Goal: Information Seeking & Learning: Learn about a topic

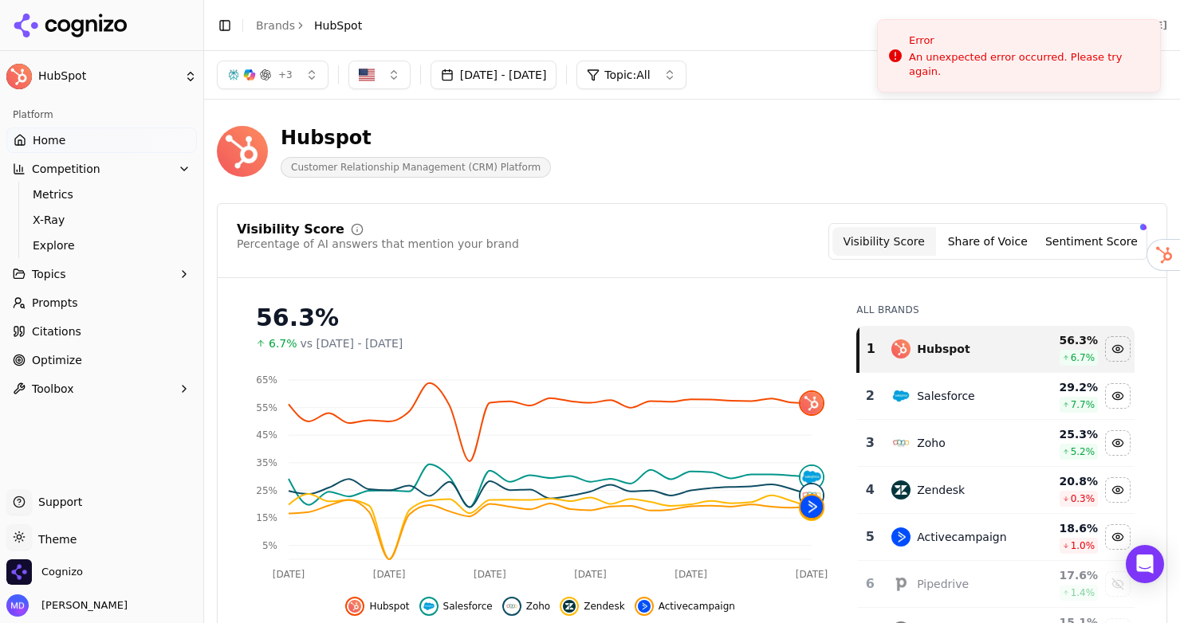
click at [39, 309] on span "Prompts" at bounding box center [55, 303] width 46 height 16
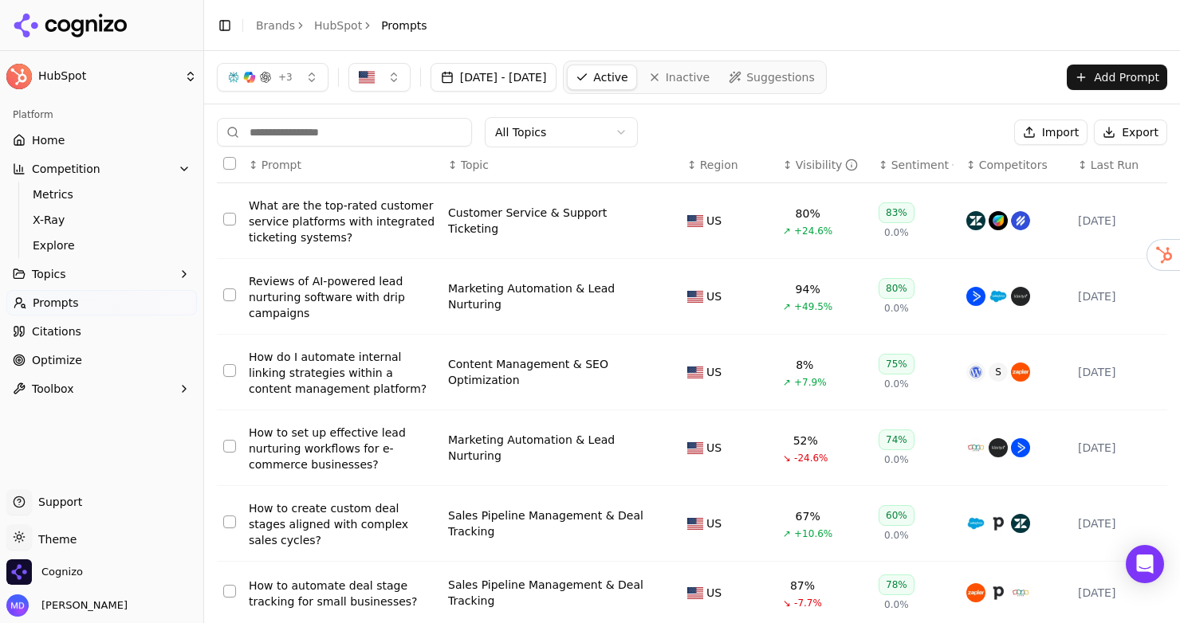
click at [62, 338] on span "Citations" at bounding box center [56, 332] width 49 height 16
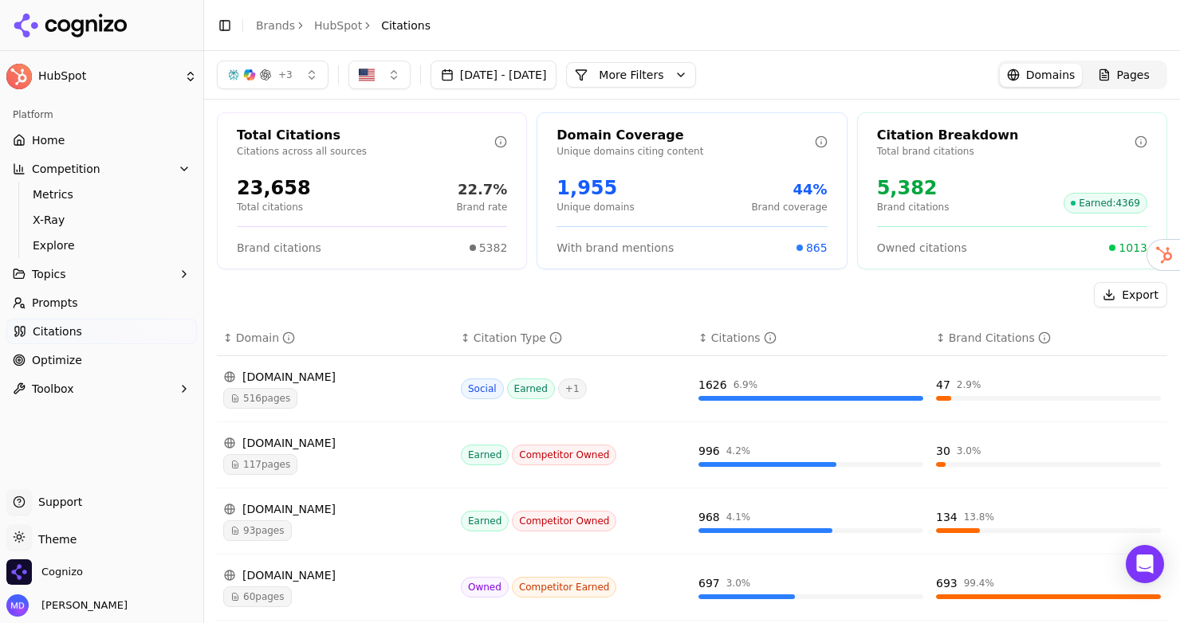
click at [61, 589] on div "Cognizo" at bounding box center [101, 576] width 191 height 32
click at [61, 585] on div "Cognizo" at bounding box center [101, 576] width 191 height 32
click at [57, 573] on span "Cognizo" at bounding box center [61, 572] width 41 height 14
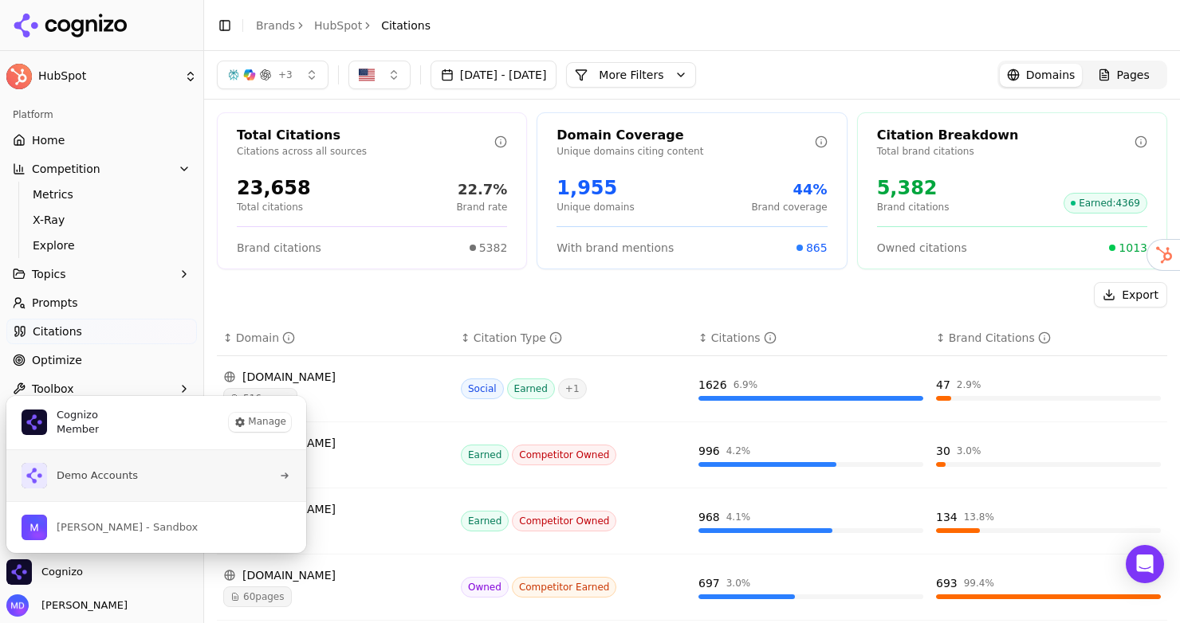
click at [67, 477] on span "Demo Accounts" at bounding box center [97, 476] width 81 height 14
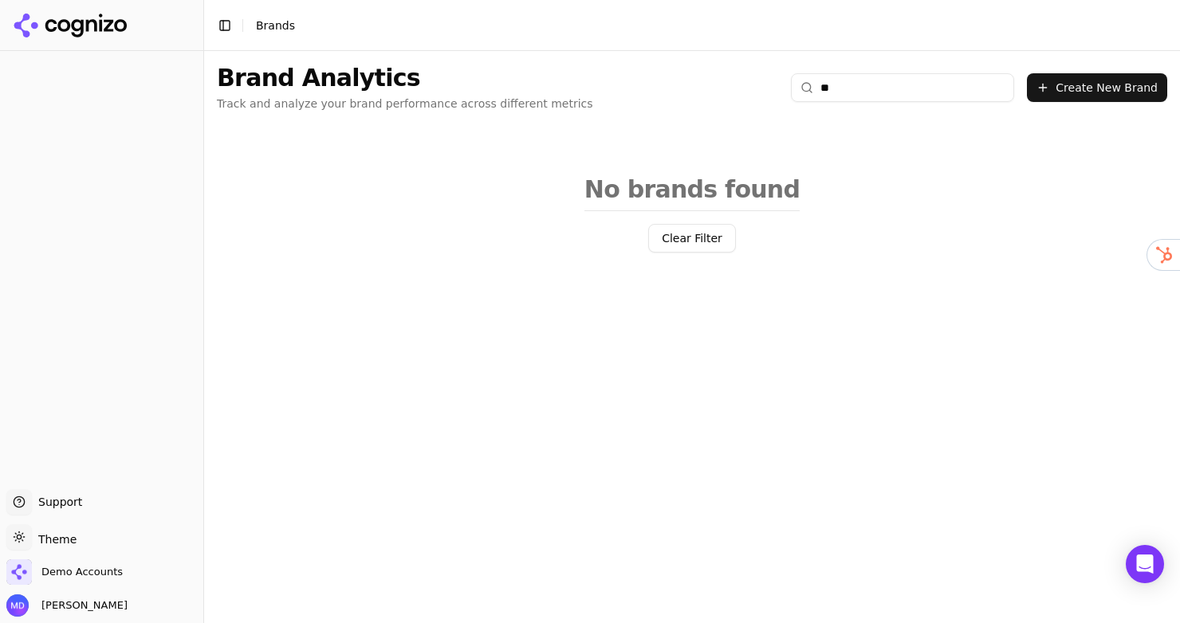
type input "*"
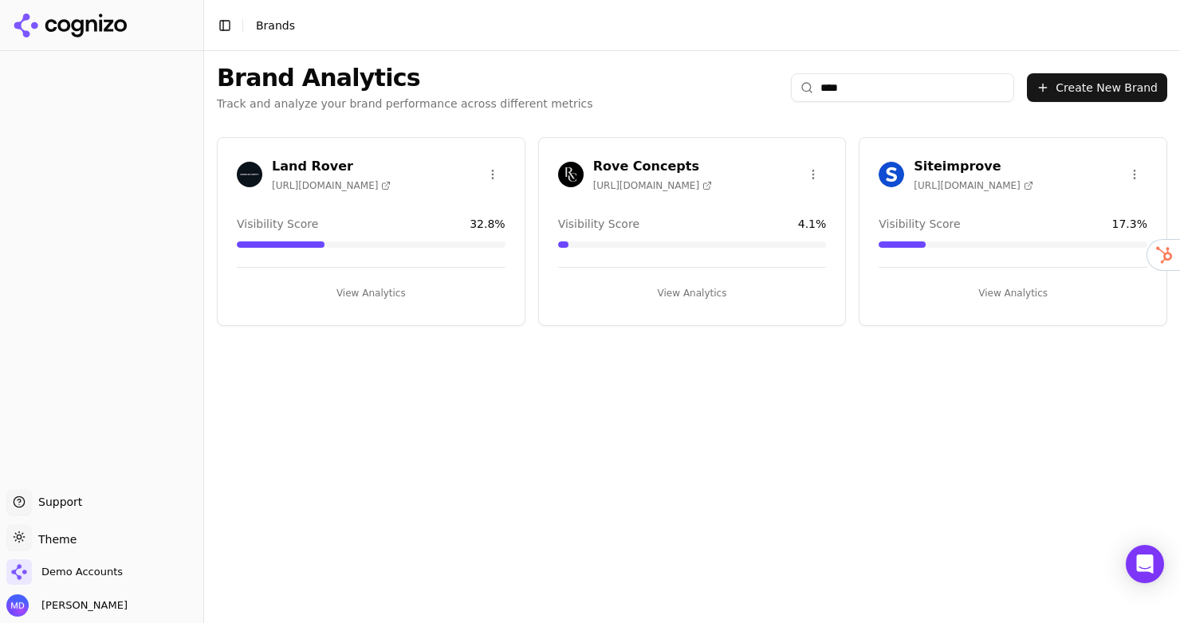
type input "****"
click at [698, 298] on button "View Analytics" at bounding box center [692, 294] width 269 height 26
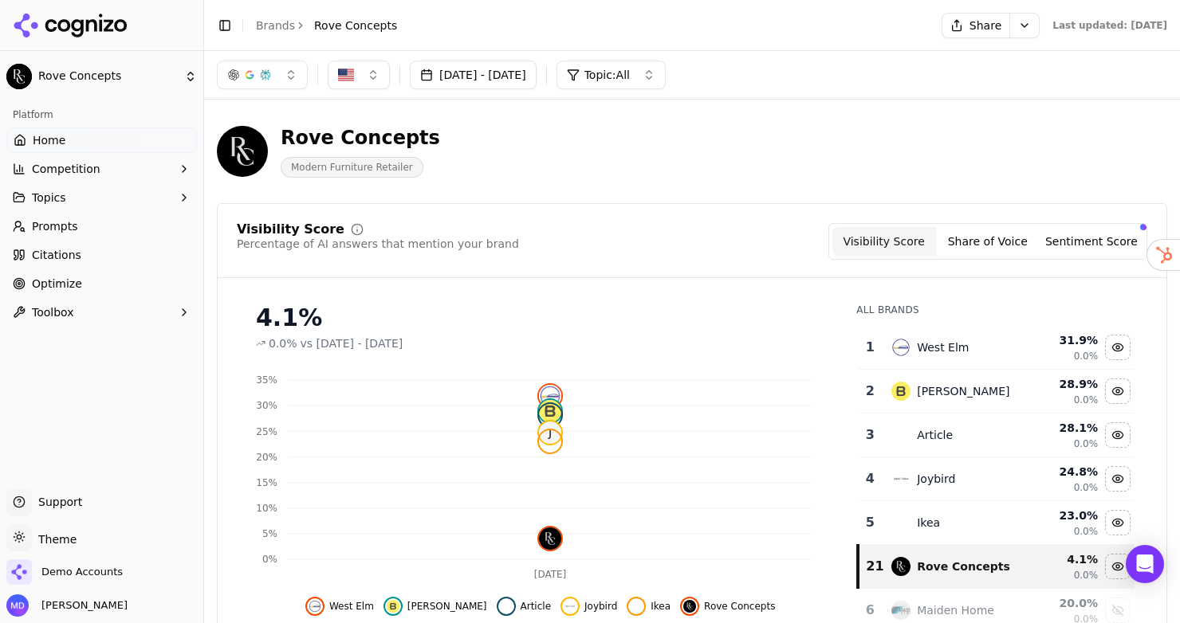
click at [73, 285] on span "Optimize" at bounding box center [57, 284] width 50 height 16
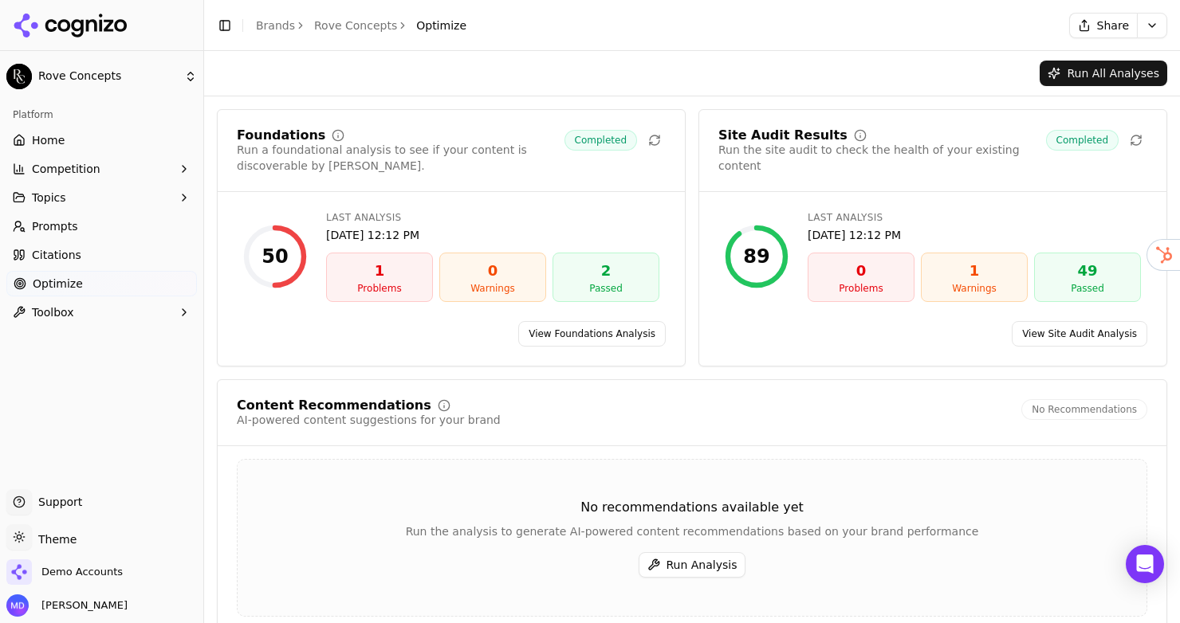
click at [709, 573] on button "Run Analysis" at bounding box center [693, 565] width 108 height 26
click at [95, 143] on link "Home" at bounding box center [101, 141] width 191 height 26
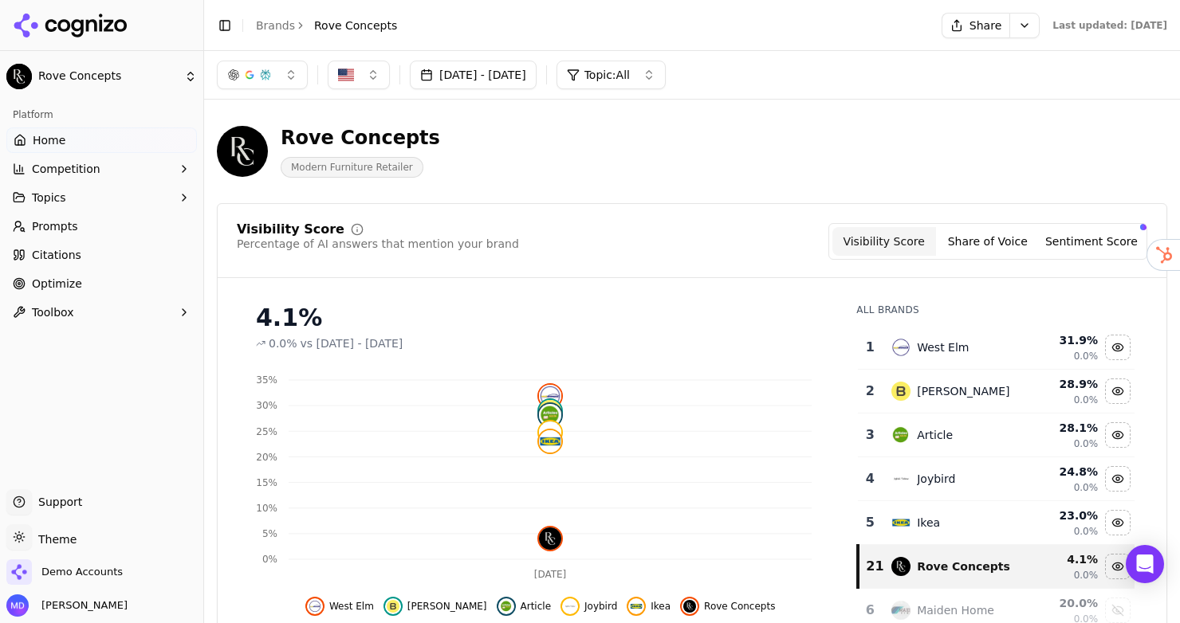
click at [513, 74] on button "[DATE] - [DATE]" at bounding box center [473, 75] width 127 height 29
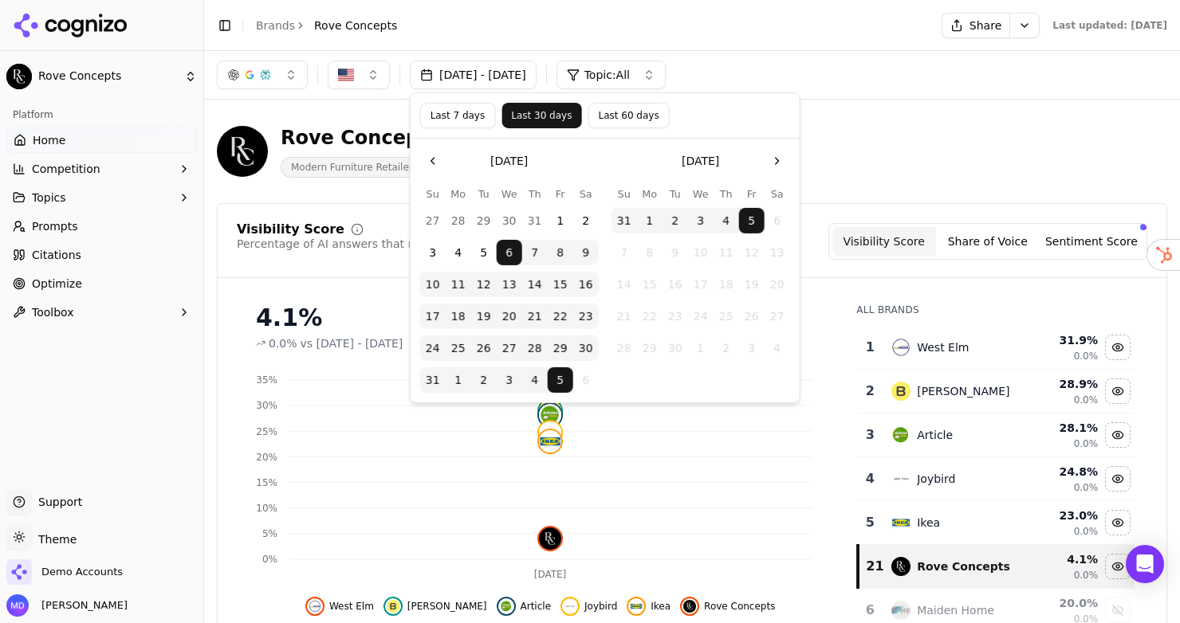
click at [603, 120] on button "Last 60 days" at bounding box center [627, 116] width 81 height 26
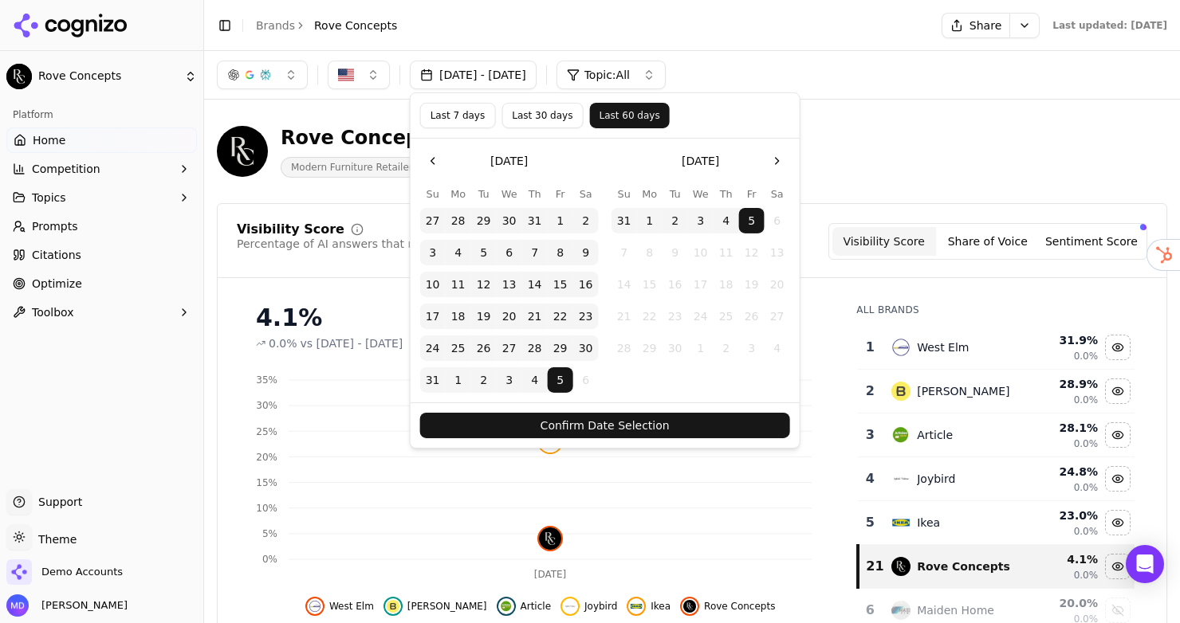
click at [520, 415] on button "Confirm Date Selection" at bounding box center [605, 426] width 370 height 26
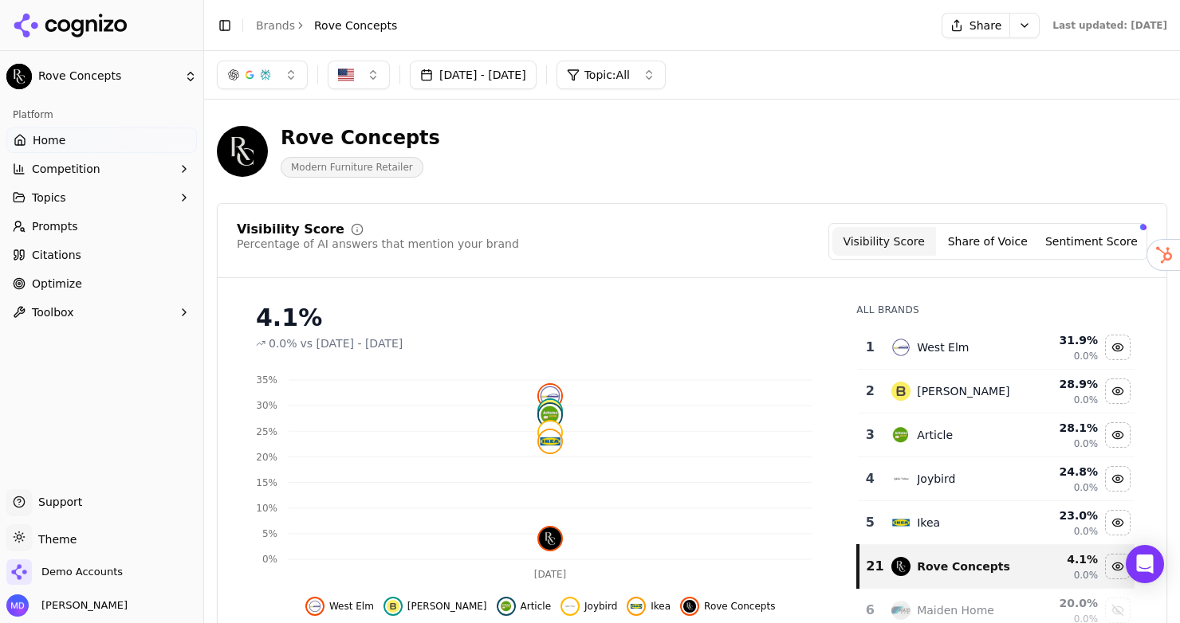
click at [497, 91] on div "Jul 07, 2025 - Sep 05, 2025 Topic: All" at bounding box center [692, 75] width 976 height 48
click at [493, 81] on button "Jul 07, 2025 - Sep 05, 2025" at bounding box center [473, 75] width 127 height 29
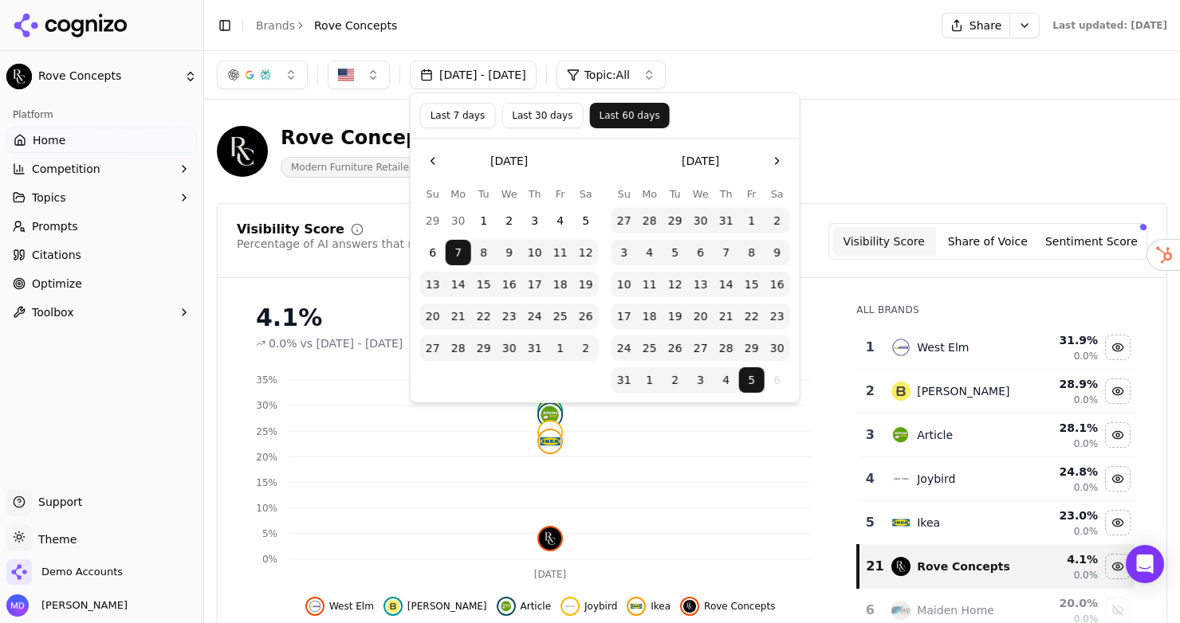
click at [515, 120] on button "Last 30 days" at bounding box center [541, 116] width 81 height 26
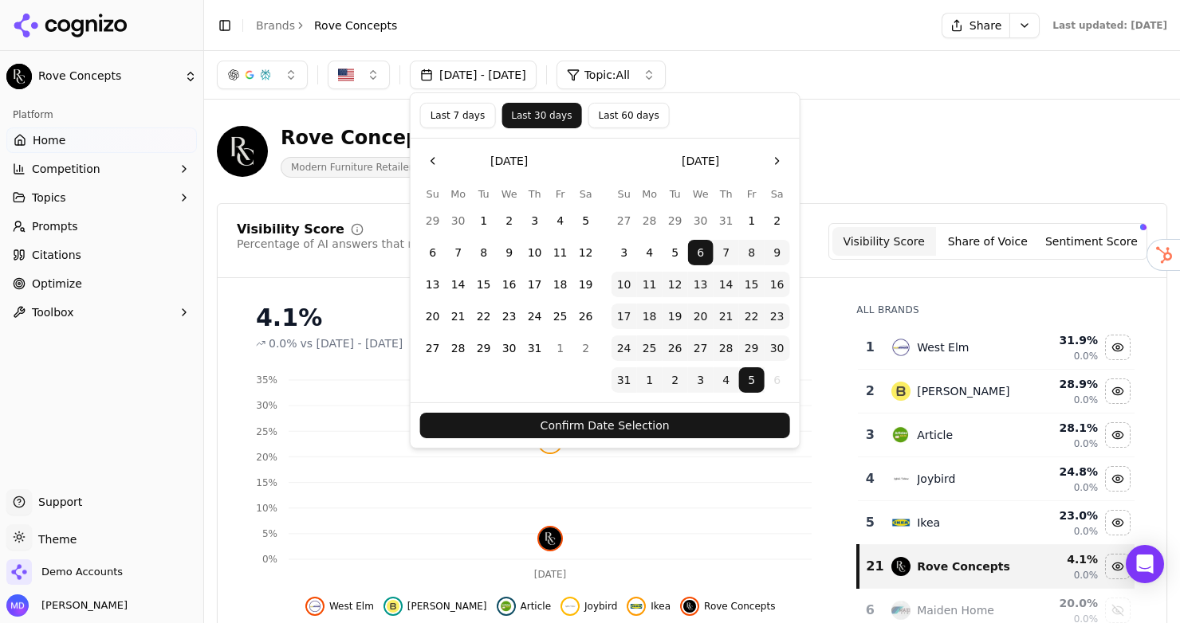
click at [499, 418] on button "Confirm Date Selection" at bounding box center [605, 426] width 370 height 26
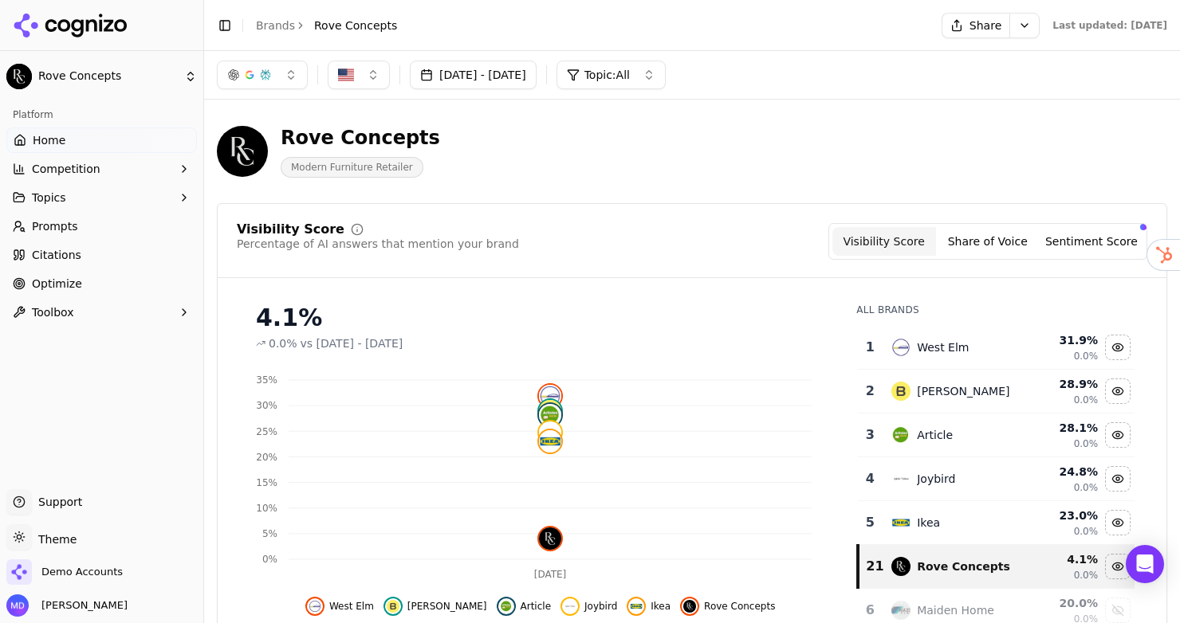
click at [77, 541] on html "Rove Concepts Platform Home Competition Topics Prompts Citations Optimize Toolb…" at bounding box center [590, 311] width 1180 height 623
click at [64, 486] on div "Dark" at bounding box center [57, 479] width 94 height 26
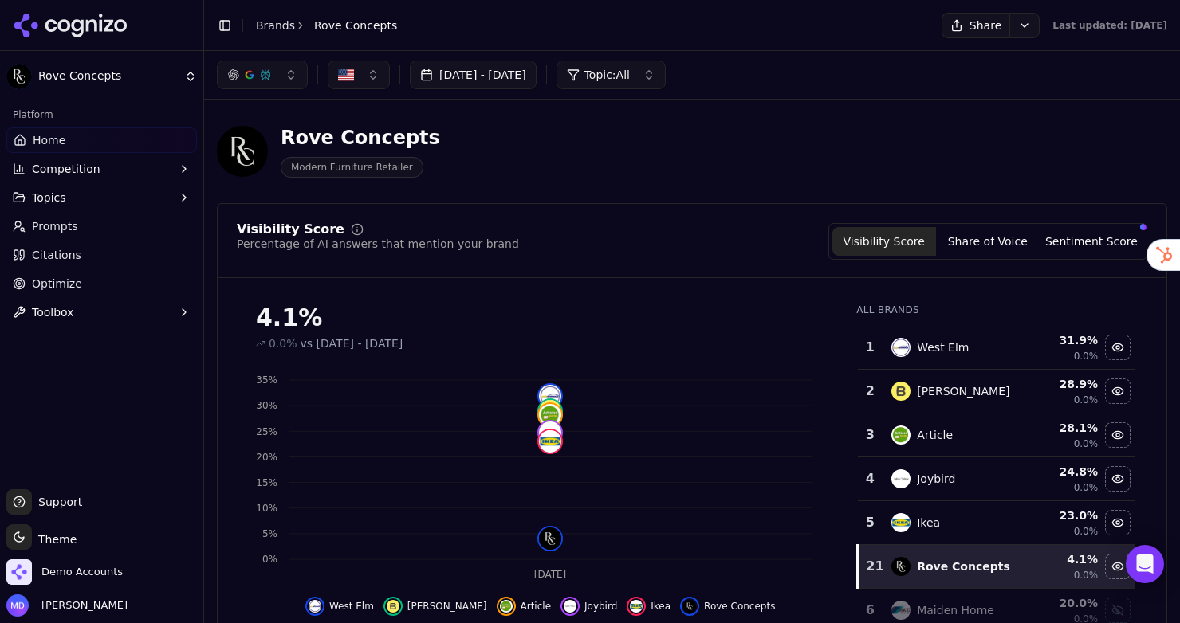
click at [57, 545] on html "Rove Concepts Platform Home Competition Topics Prompts Citations Optimize Toolb…" at bounding box center [590, 311] width 1180 height 623
click at [56, 505] on div "System" at bounding box center [57, 505] width 94 height 26
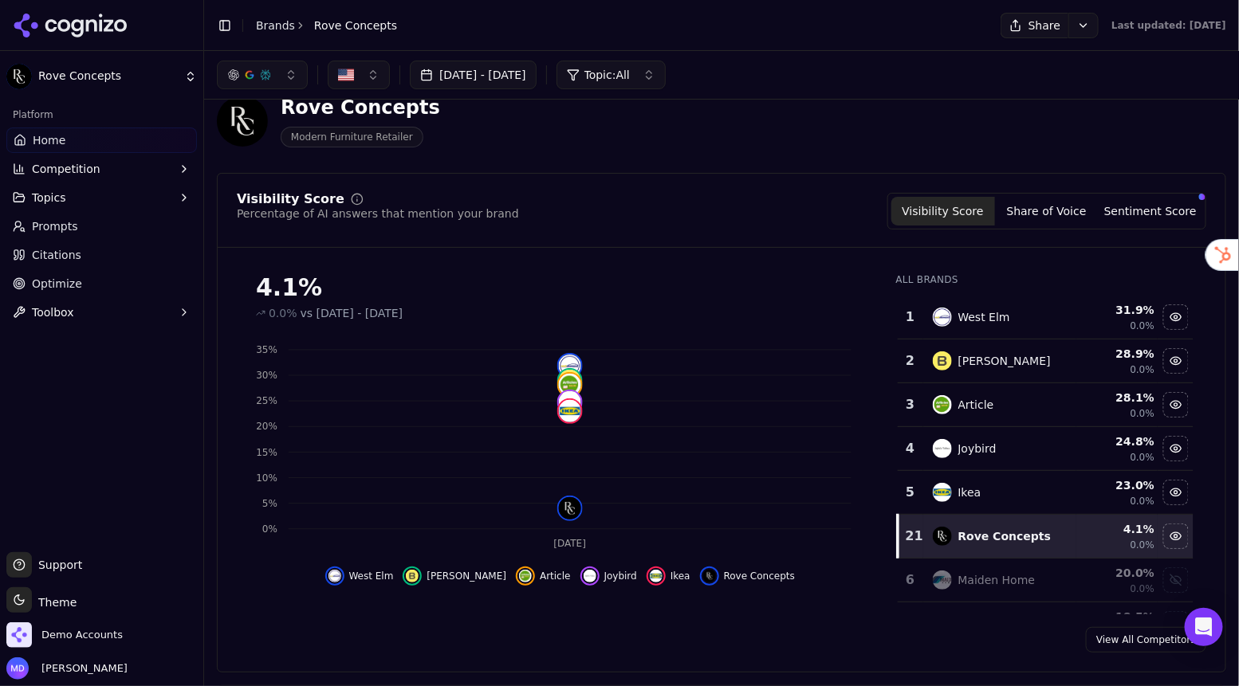
scroll to position [33, 0]
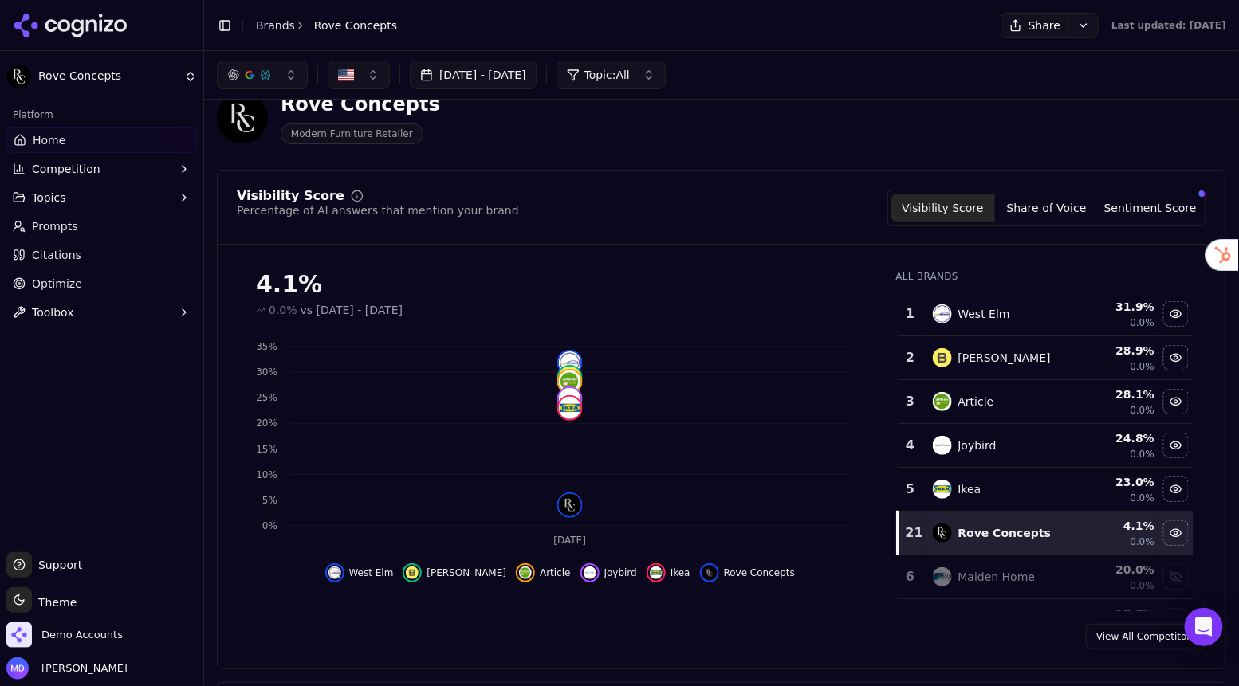
click at [71, 222] on span "Prompts" at bounding box center [55, 226] width 46 height 16
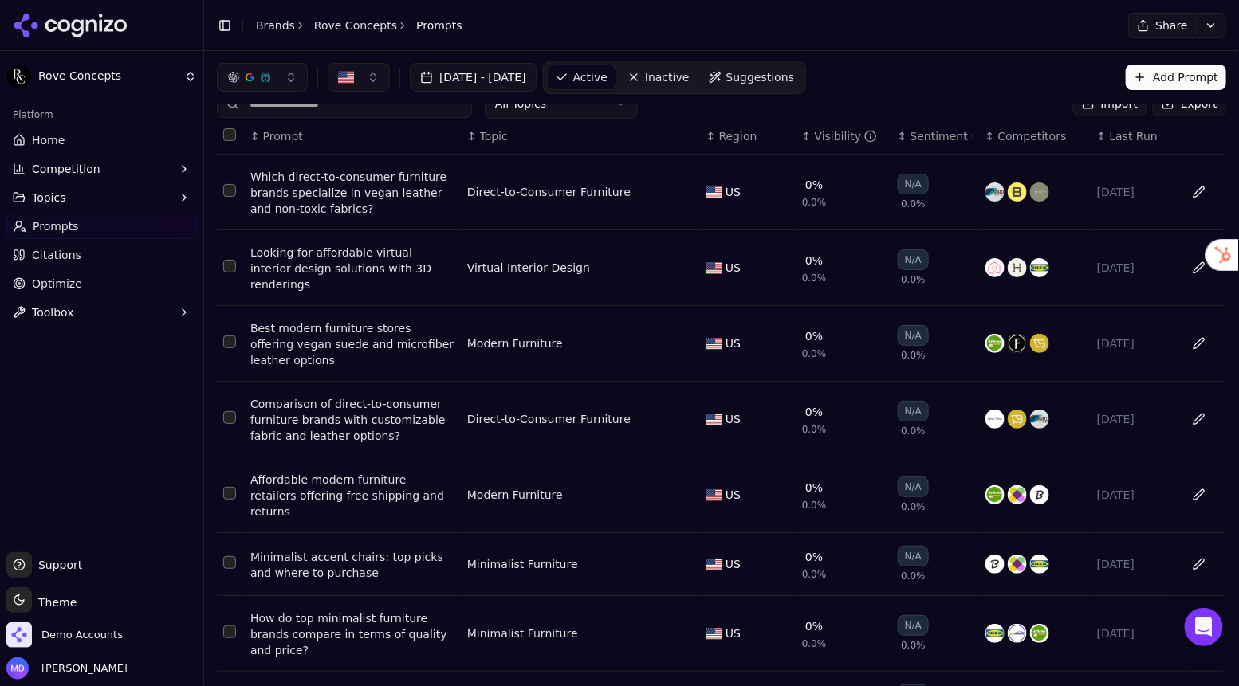
scroll to position [32, 0]
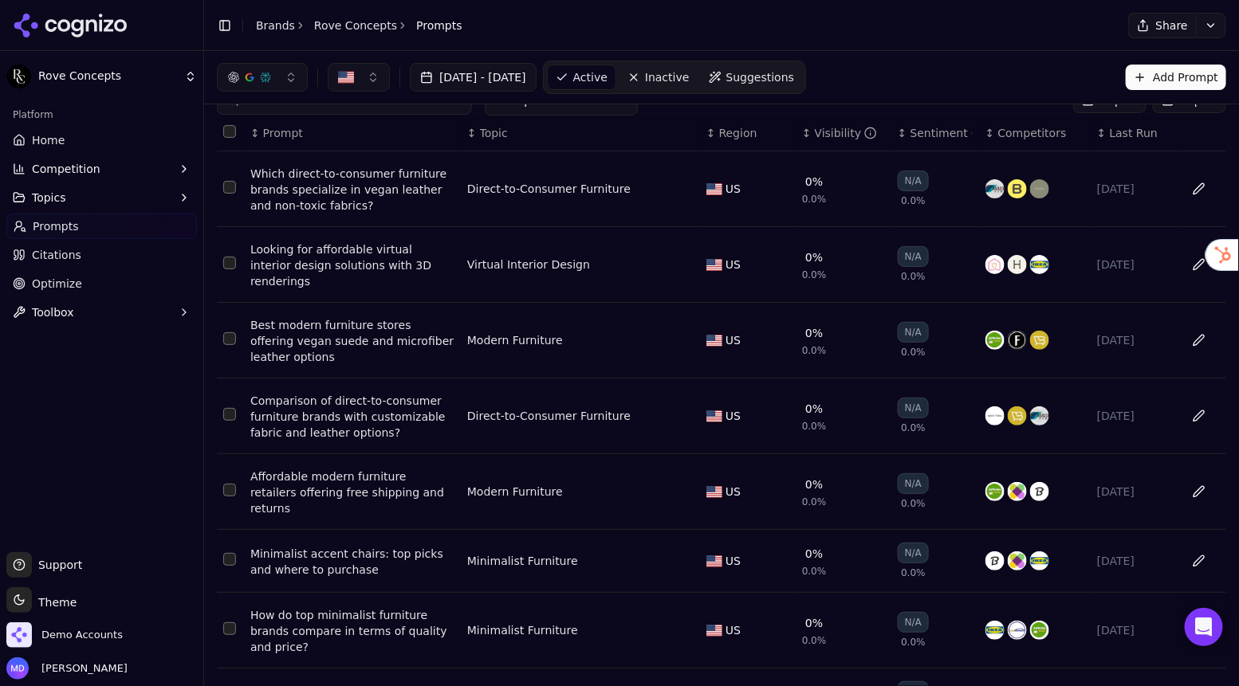
click at [831, 135] on div "Visibility" at bounding box center [846, 133] width 63 height 16
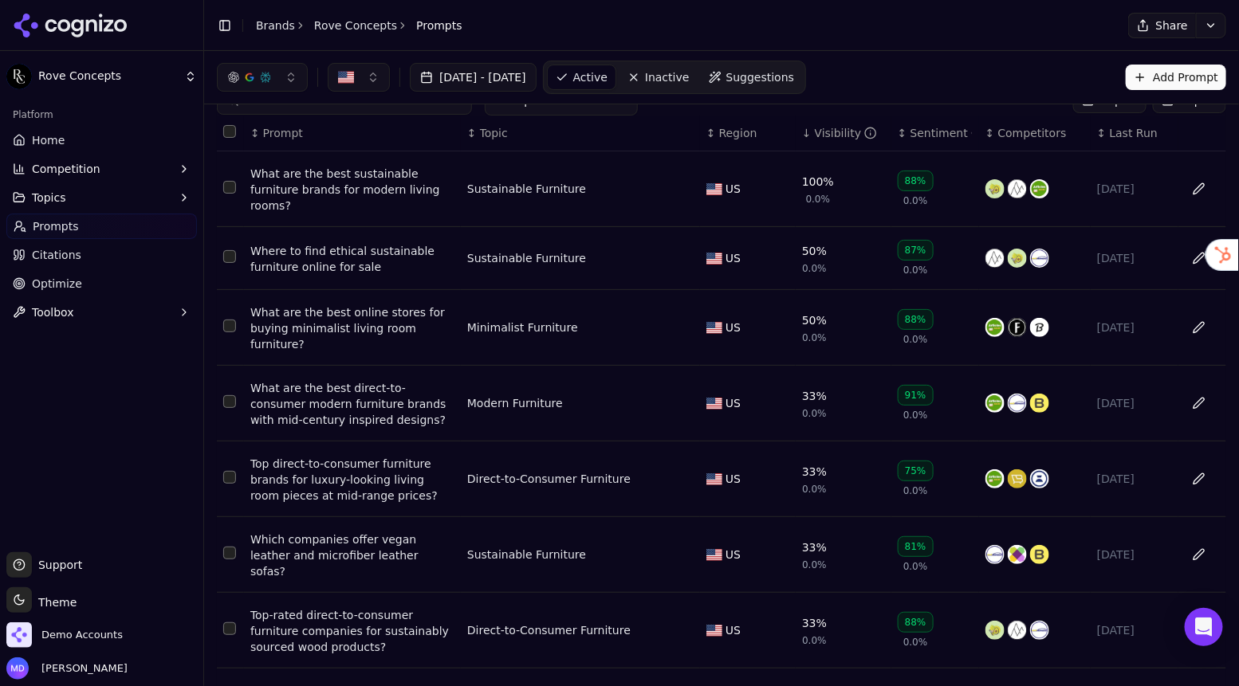
click at [309, 400] on div "What are the best direct-to-consumer modern furniture brands with mid-century i…" at bounding box center [352, 404] width 204 height 48
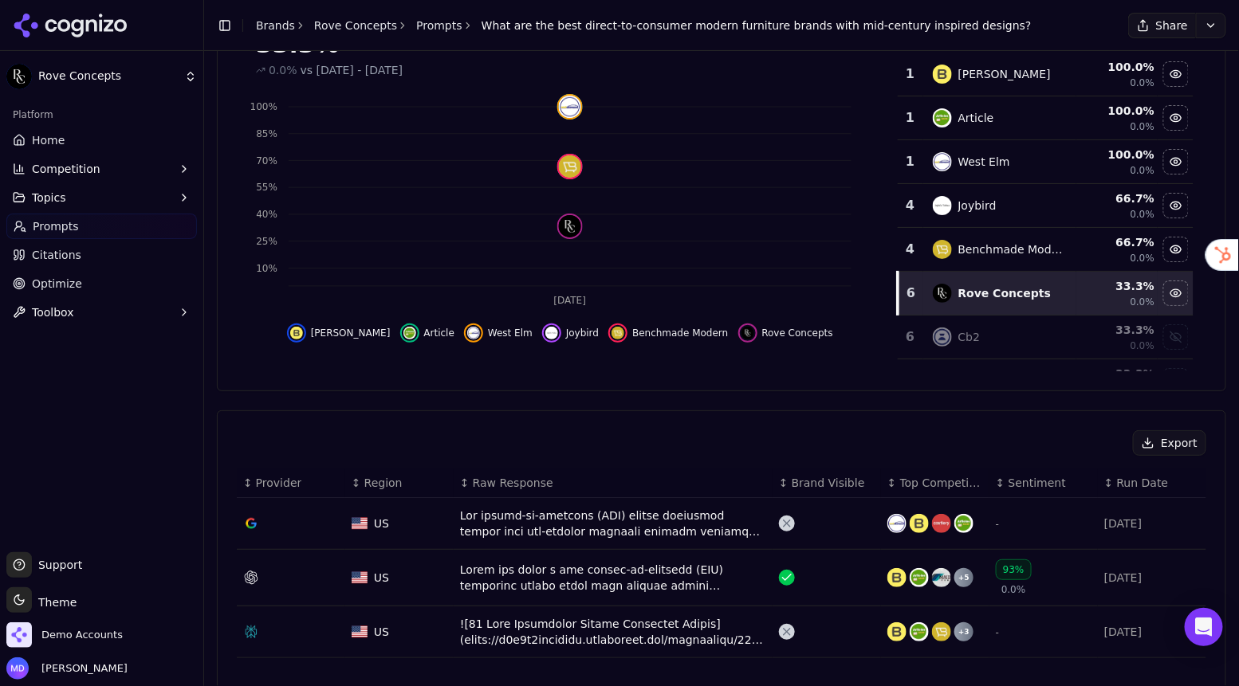
scroll to position [183, 0]
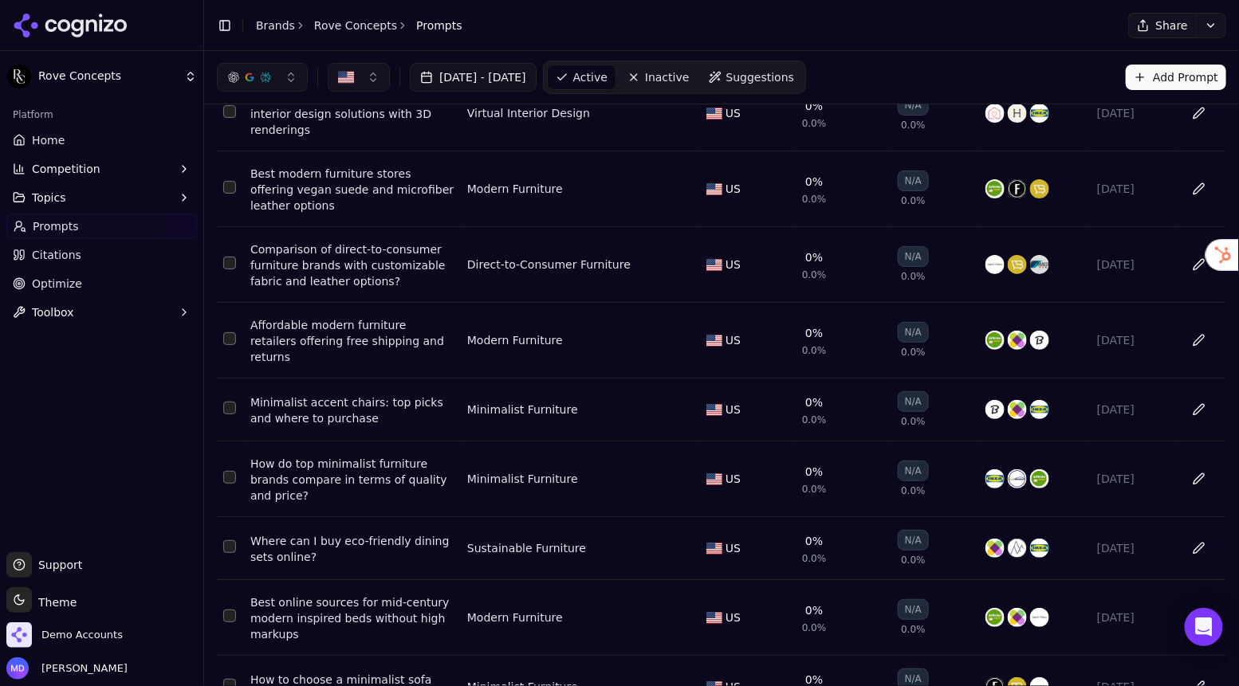
scroll to position [32, 0]
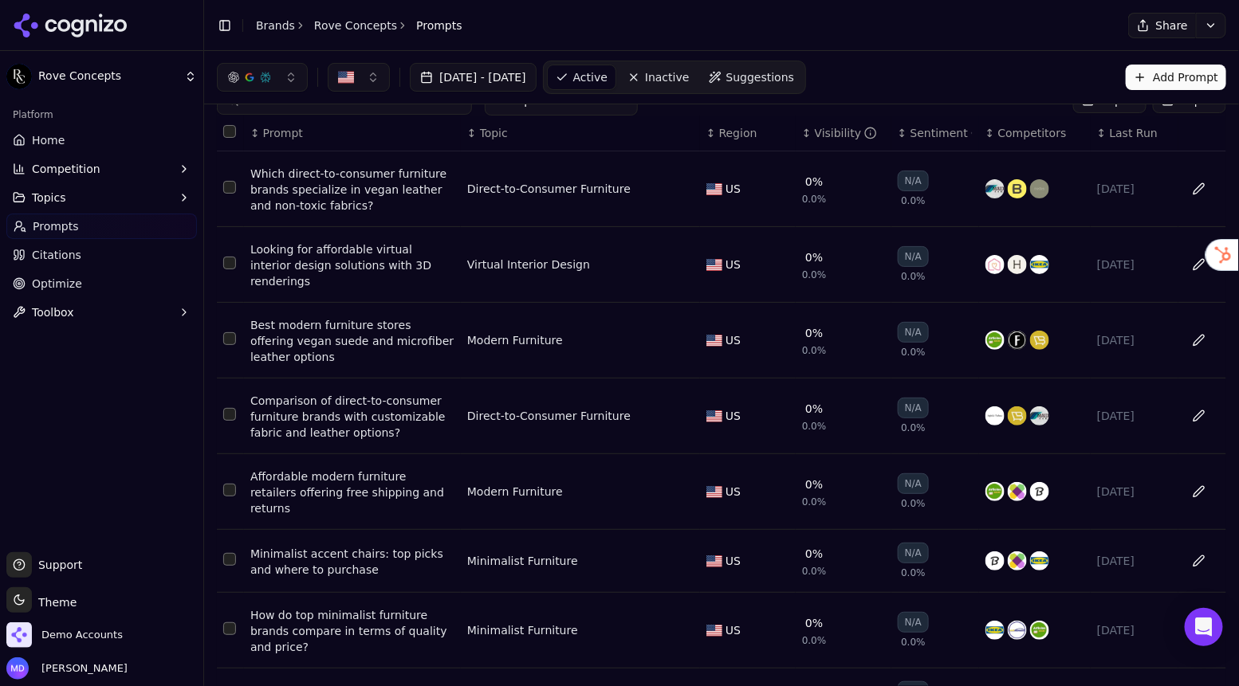
click at [795, 84] on span "Suggestions" at bounding box center [760, 77] width 69 height 16
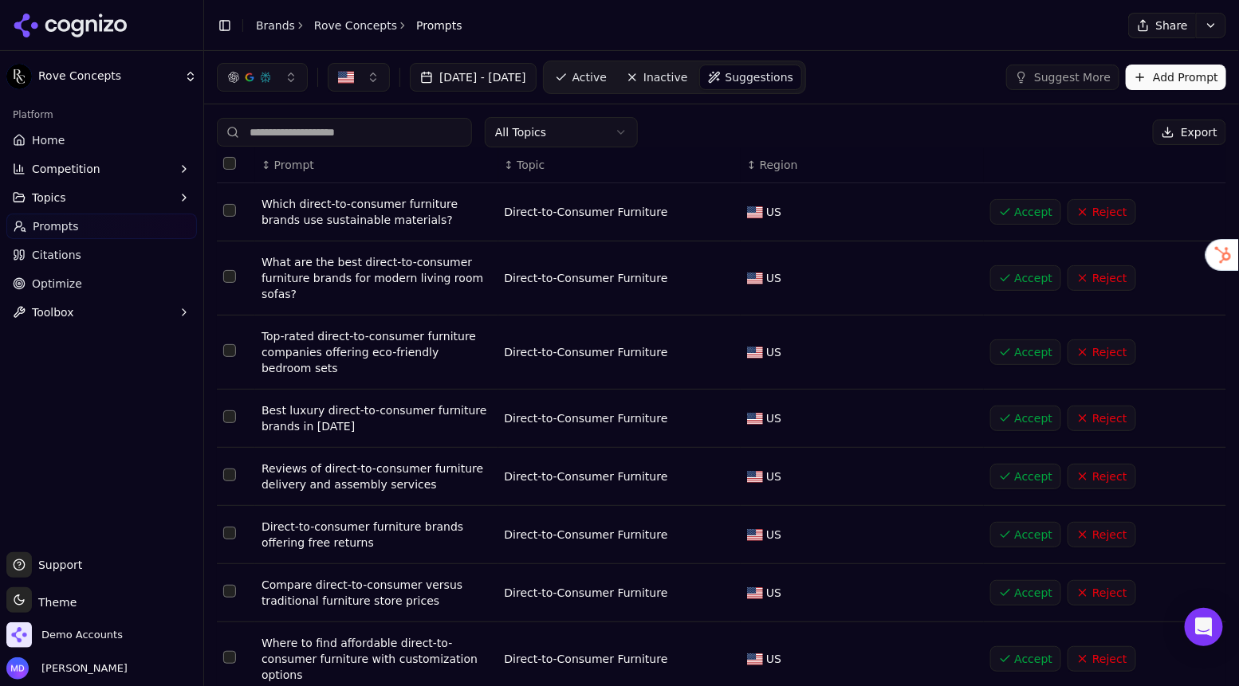
click at [1179, 90] on div "Aug 06, 2025 - Sep 05, 2025 Active Inactive Suggestions Suggest More Add Prompt" at bounding box center [721, 77] width 1009 height 33
click at [1176, 81] on button "Add Prompt" at bounding box center [1176, 78] width 100 height 26
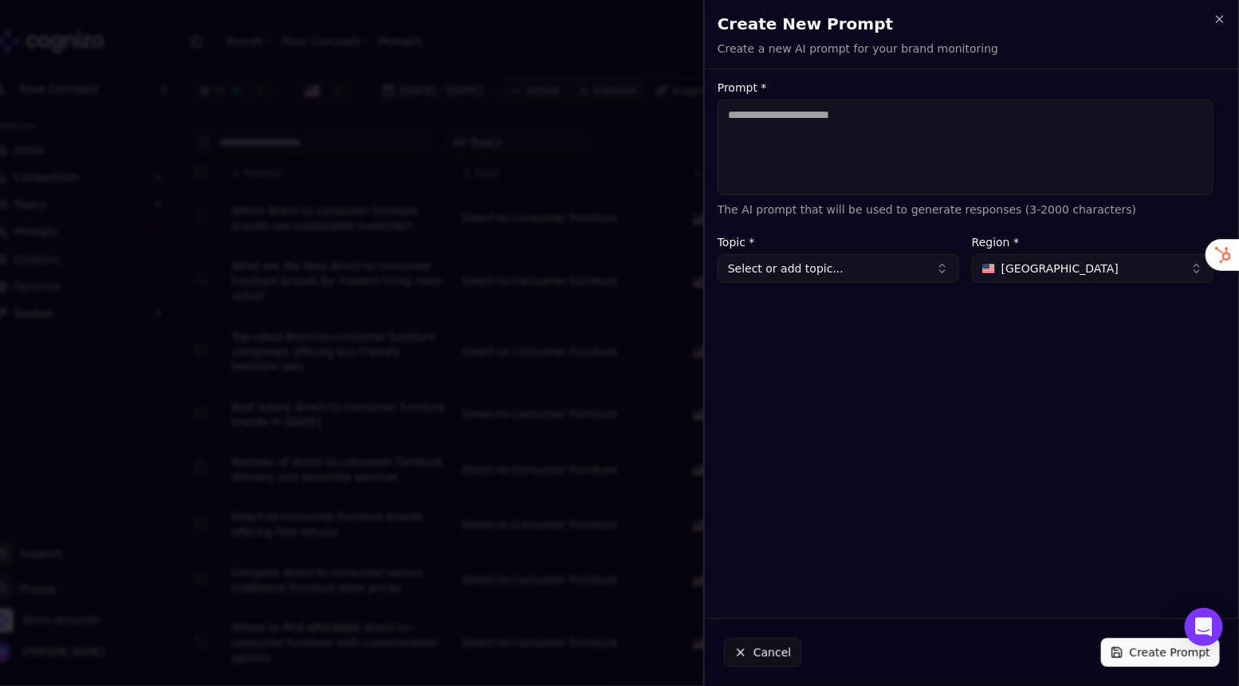
click at [1179, 33] on h2 "Create New Prompt" at bounding box center [971, 24] width 509 height 22
click at [1179, 19] on icon "button" at bounding box center [1219, 19] width 6 height 6
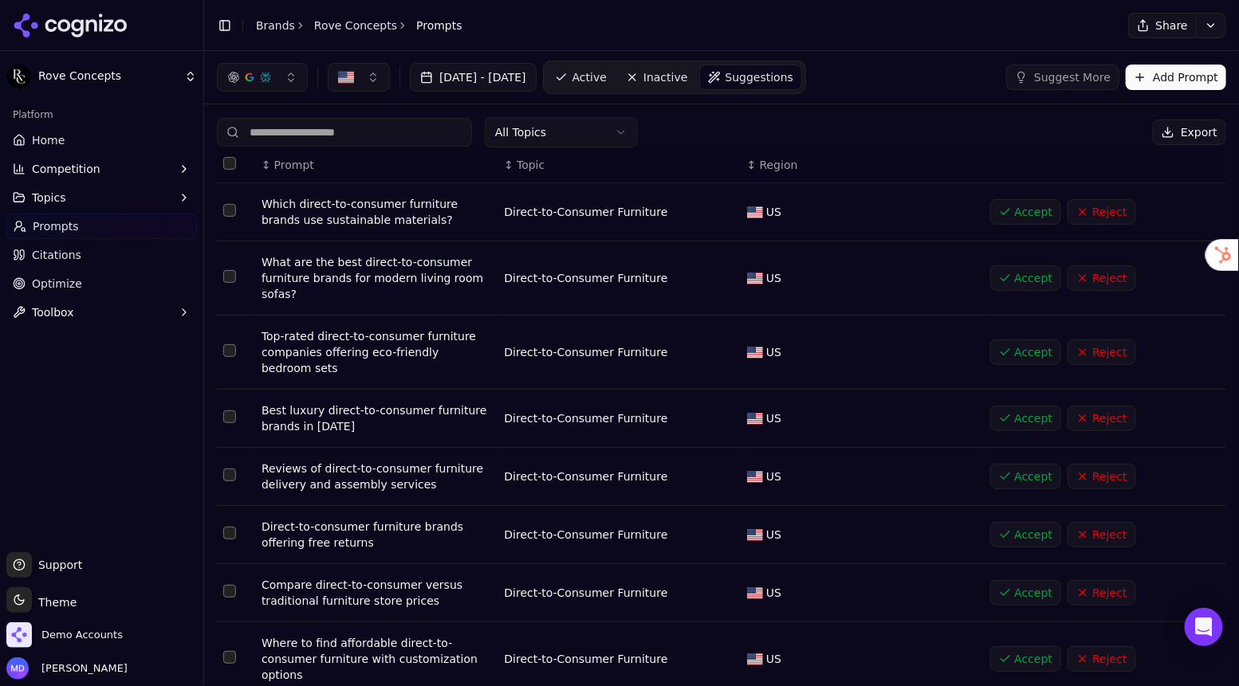
click at [607, 81] on span "Active" at bounding box center [589, 77] width 34 height 16
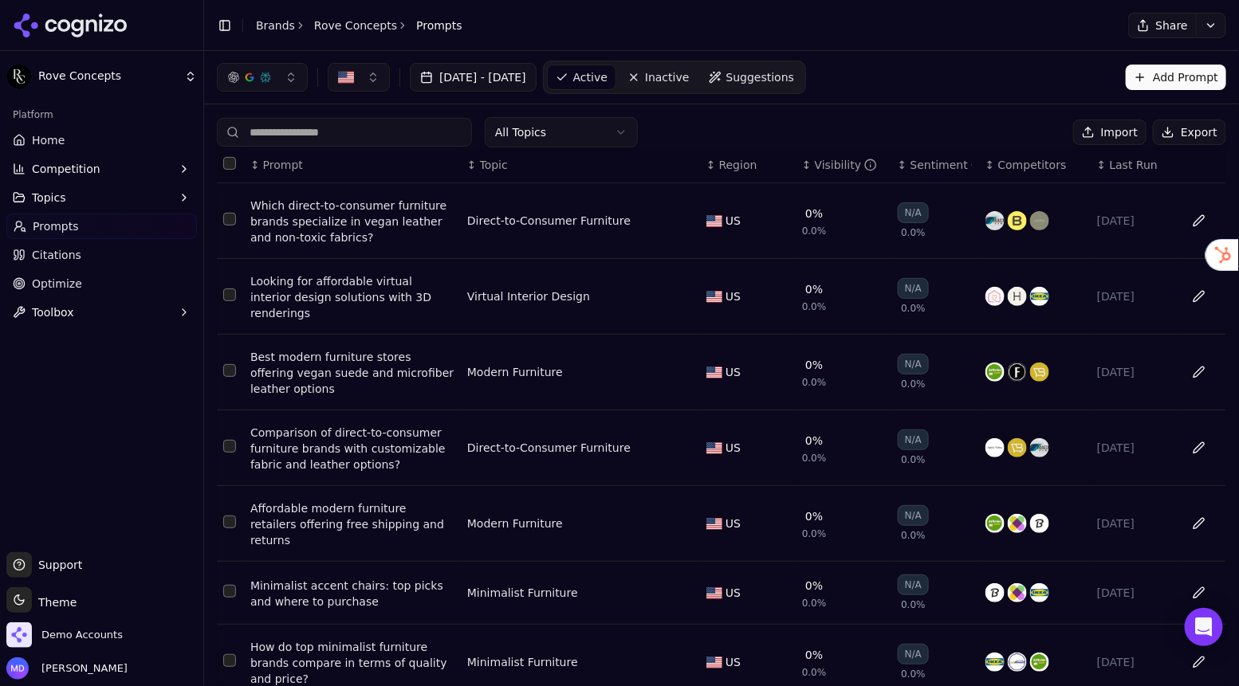
click at [106, 137] on link "Home" at bounding box center [101, 141] width 191 height 26
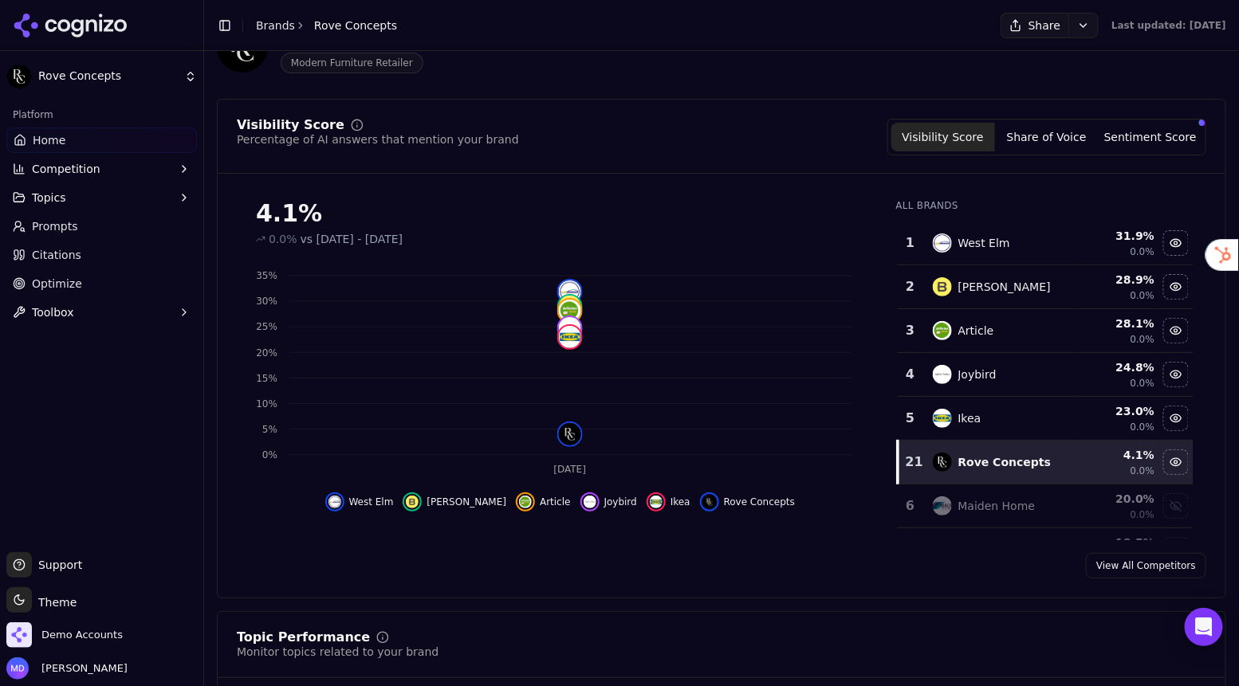
scroll to position [112, 0]
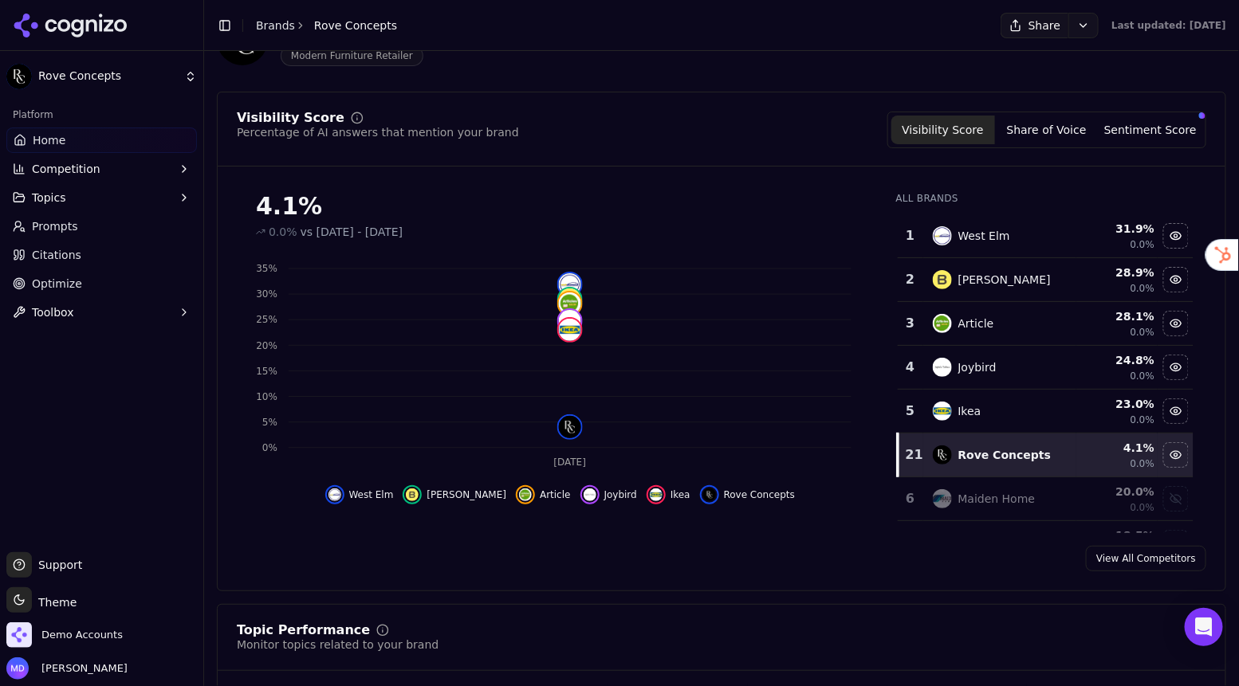
click at [82, 282] on link "Optimize" at bounding box center [101, 284] width 191 height 26
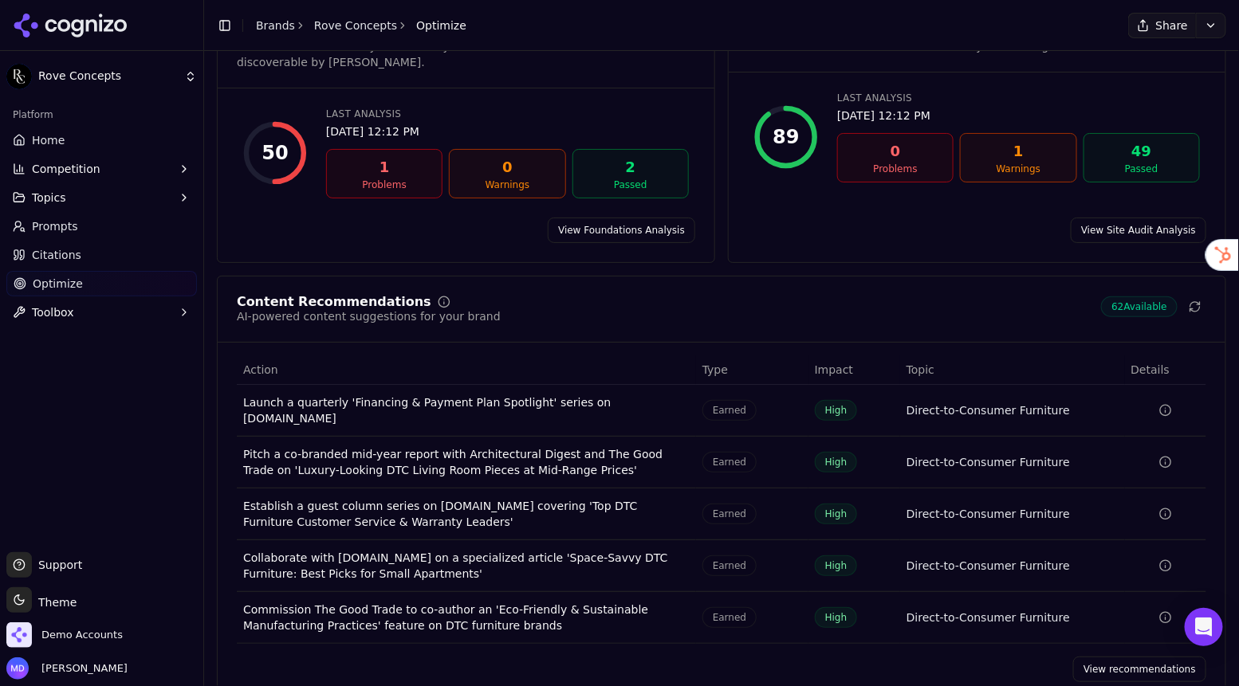
scroll to position [120, 0]
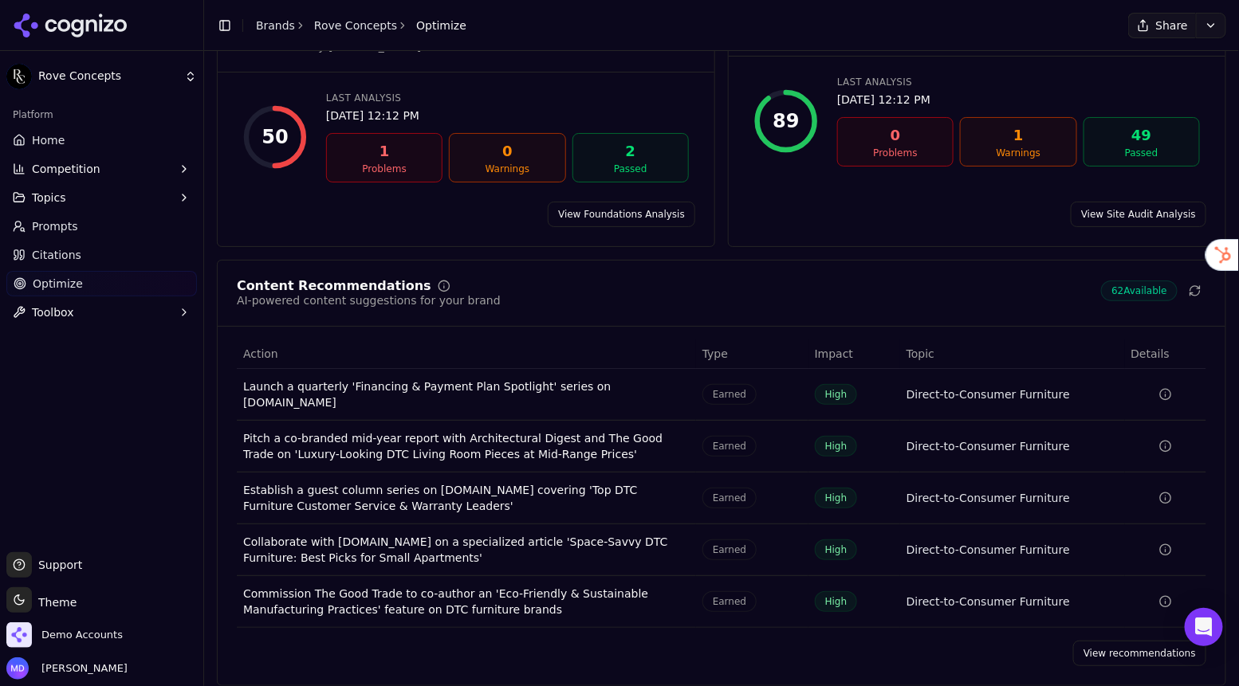
click at [1109, 623] on link "View recommendations" at bounding box center [1139, 654] width 133 height 26
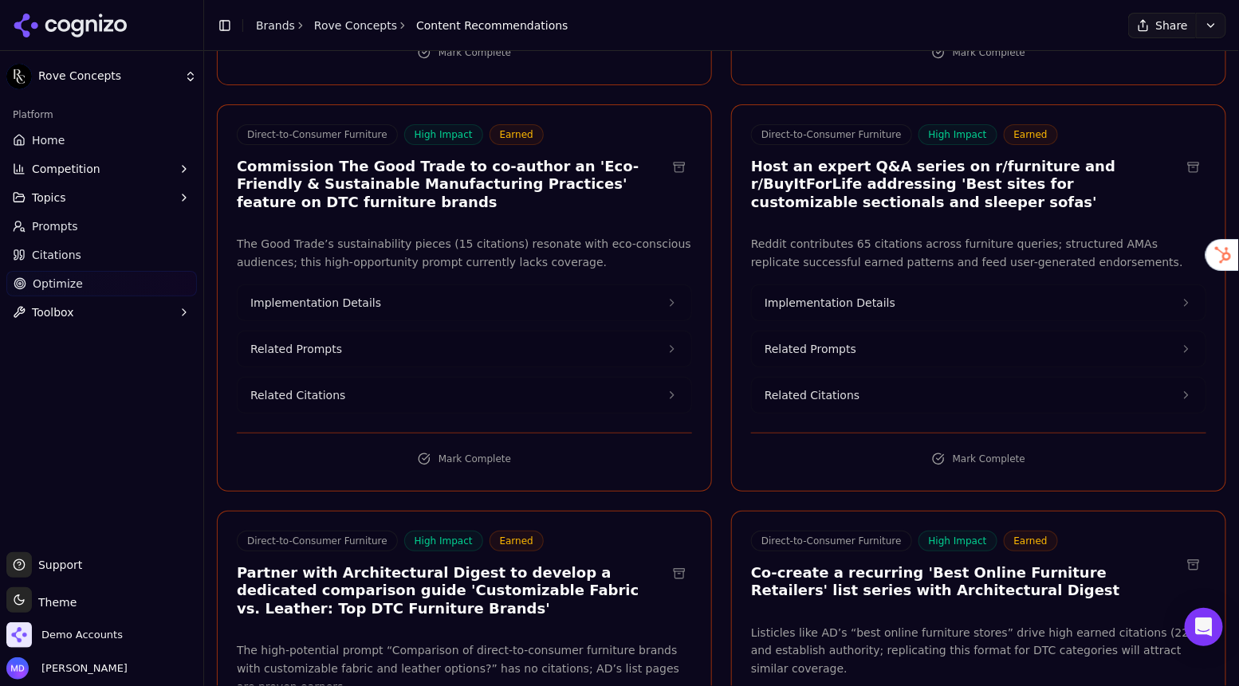
scroll to position [909, 0]
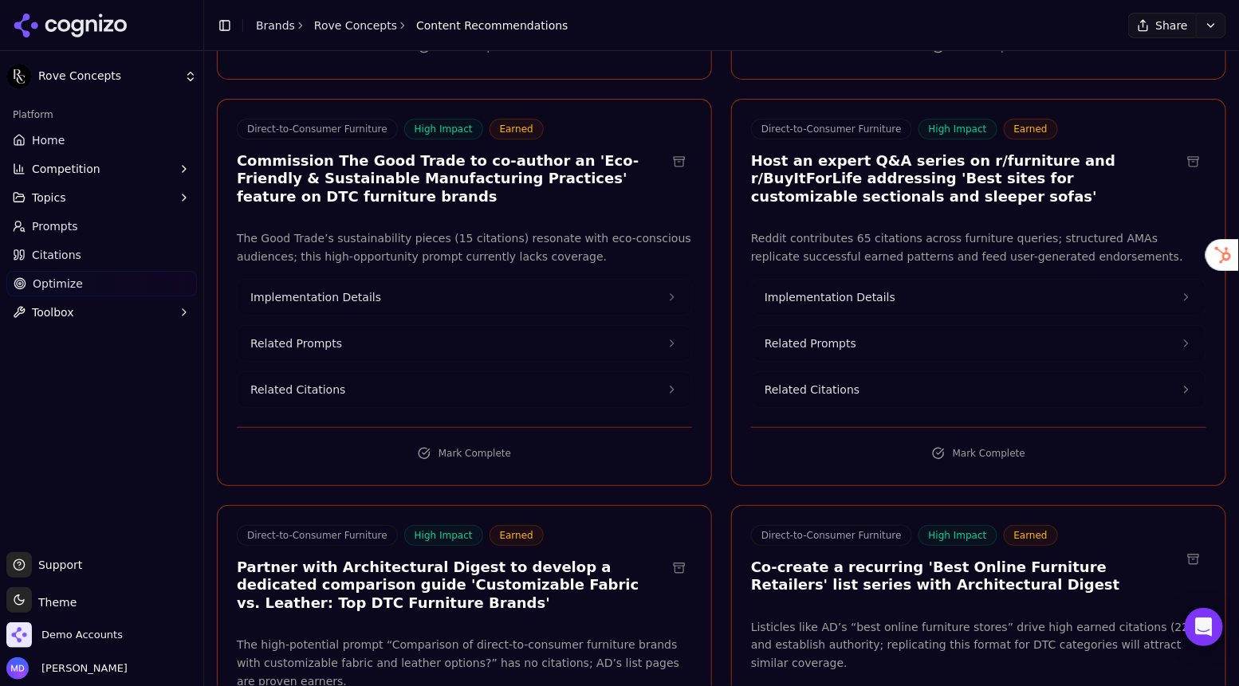
click at [383, 280] on button "Implementation Details" at bounding box center [465, 297] width 454 height 35
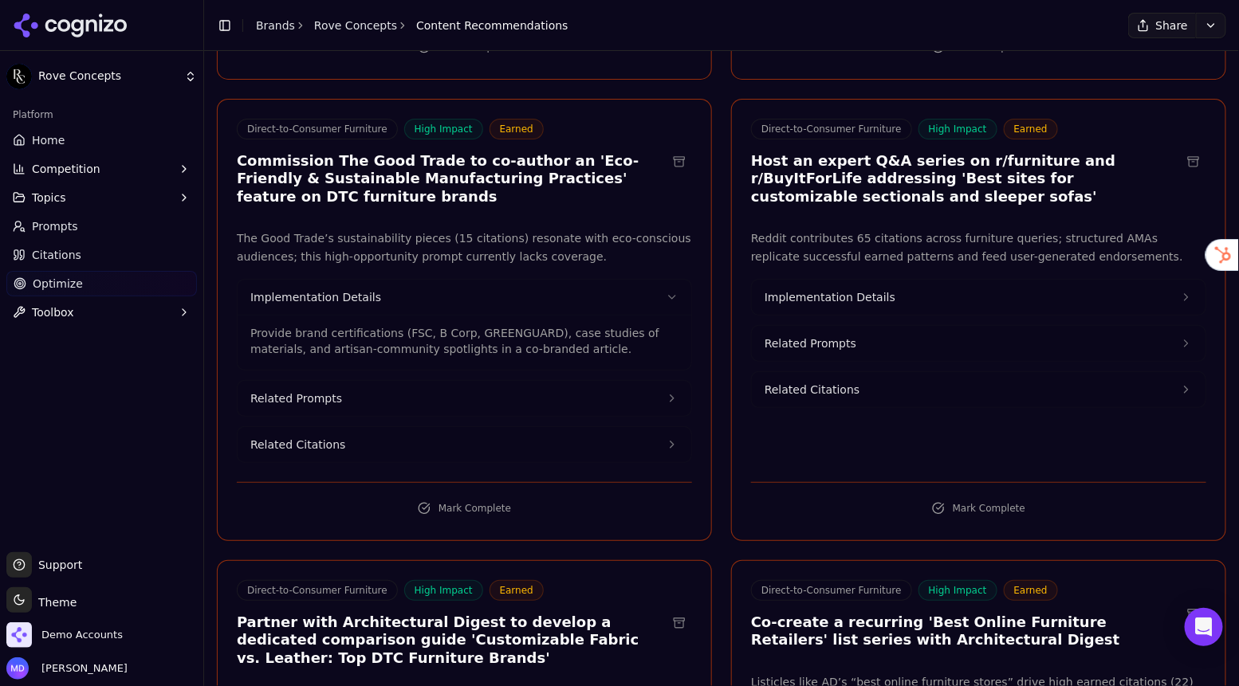
click at [332, 427] on button "Related Citations" at bounding box center [465, 444] width 454 height 35
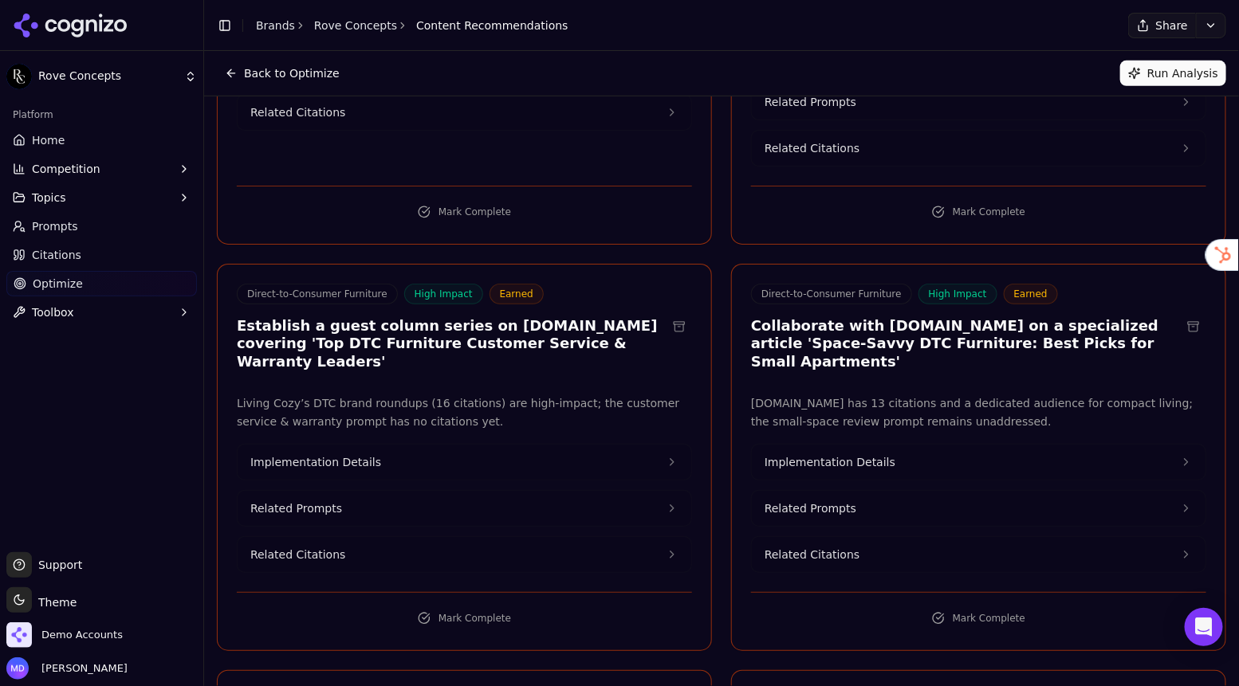
scroll to position [0, 0]
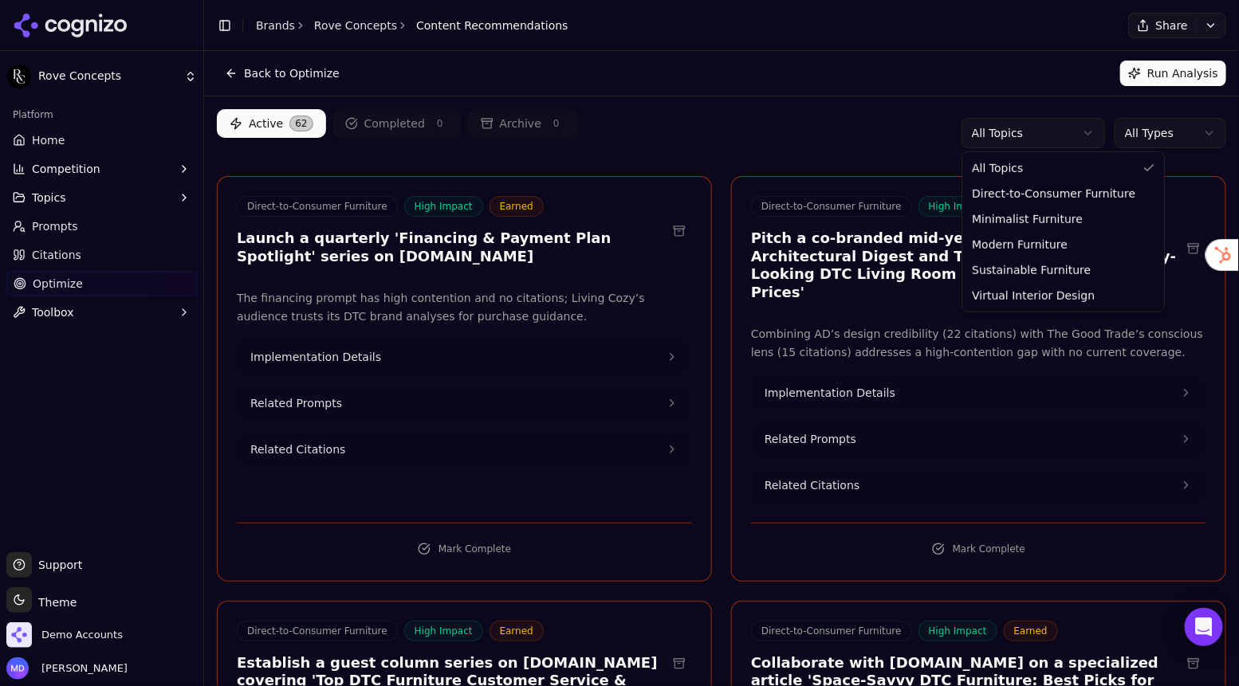
click at [1007, 141] on html "Rove Concepts Platform Home Competition Topics Prompts Citations Optimize Toolb…" at bounding box center [619, 343] width 1239 height 686
click at [939, 156] on html "Rove Concepts Platform Home Competition Topics Prompts Citations Optimize Toolb…" at bounding box center [619, 343] width 1239 height 686
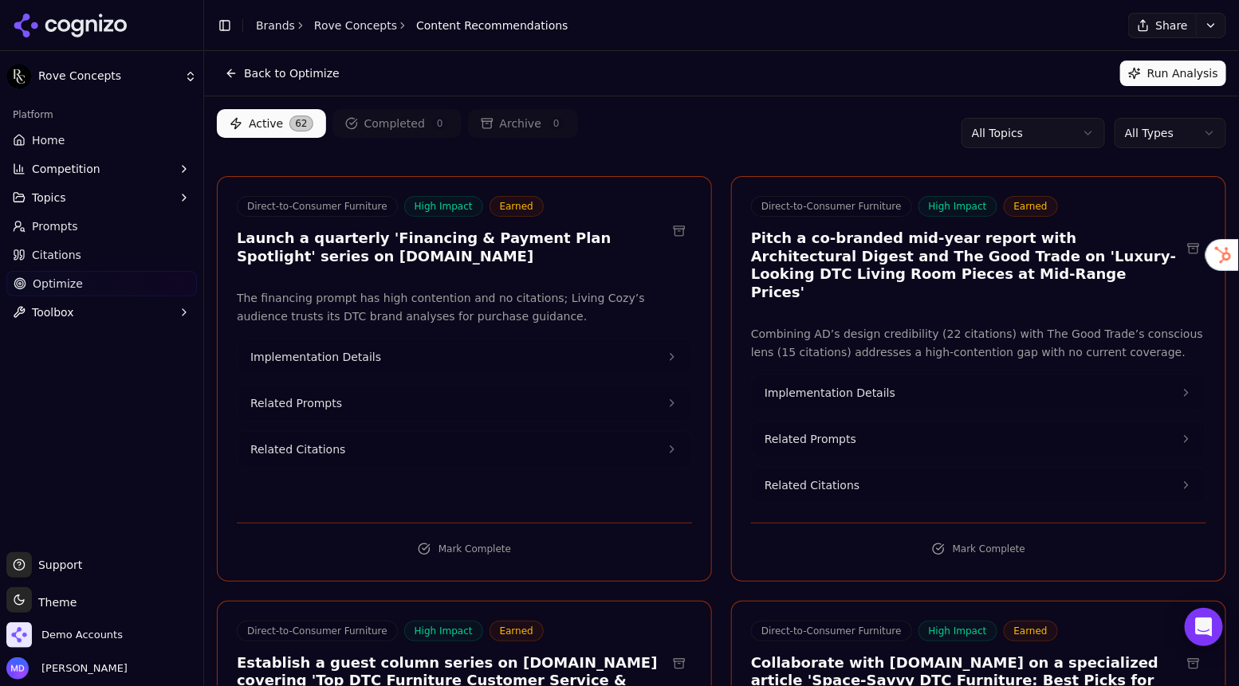
click at [1138, 143] on html "Rove Concepts Platform Home Competition Topics Prompts Citations Optimize Toolb…" at bounding box center [619, 343] width 1239 height 686
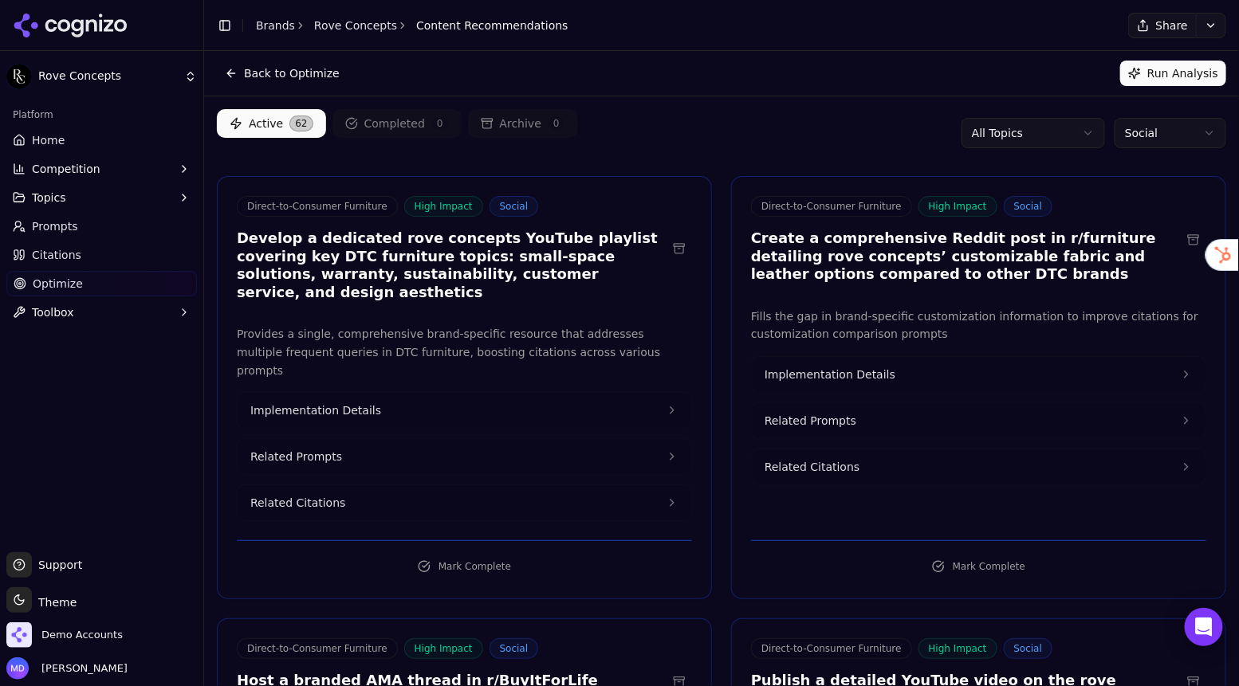
click at [60, 137] on span "Home" at bounding box center [48, 140] width 33 height 16
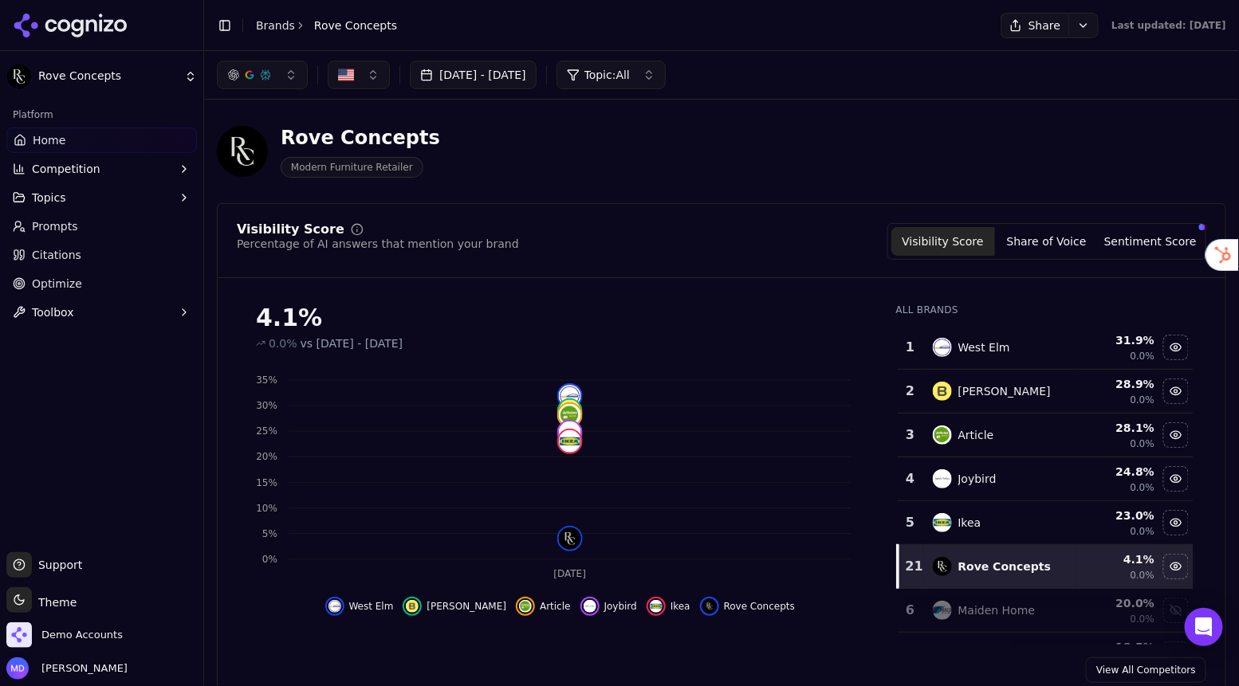
click at [73, 168] on span "Competition" at bounding box center [66, 169] width 69 height 16
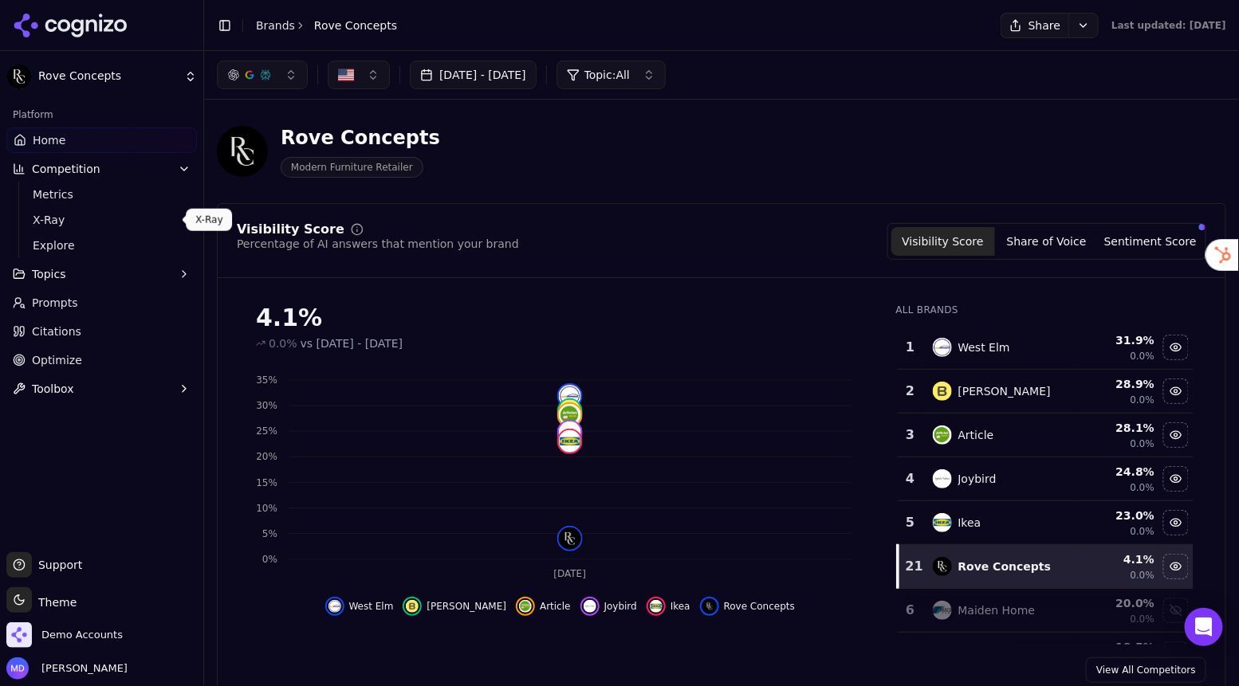
click at [63, 222] on span "X-Ray" at bounding box center [102, 220] width 139 height 16
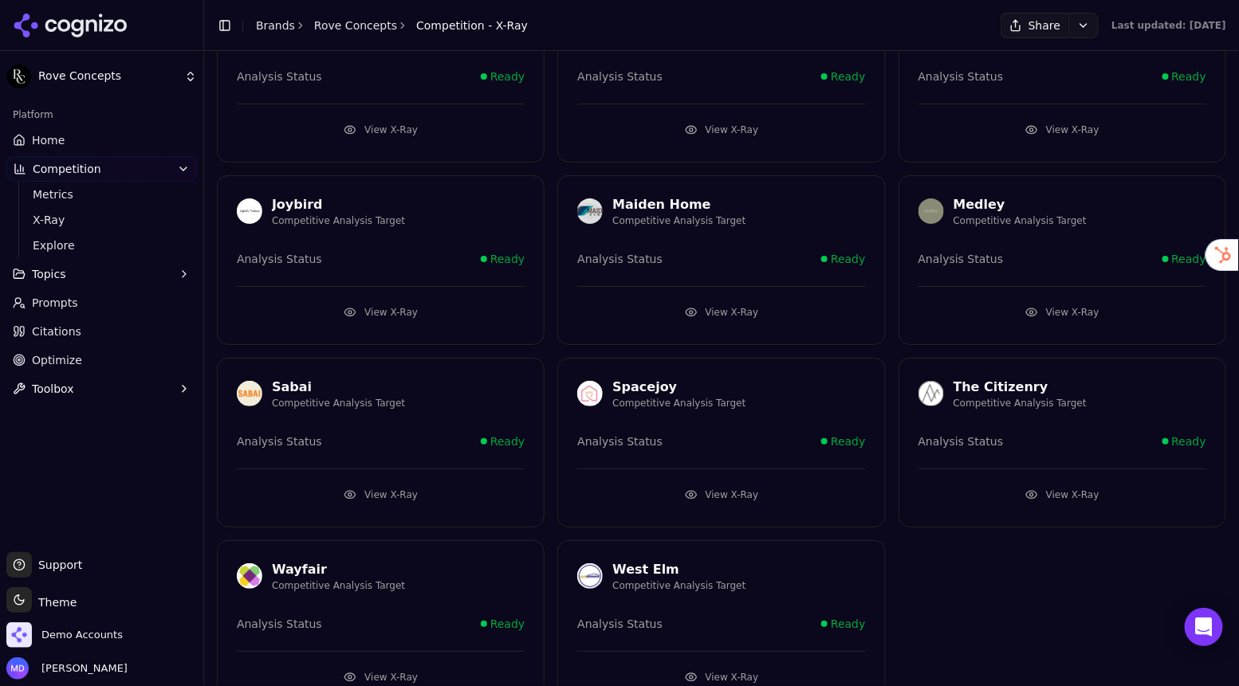
scroll to position [785, 0]
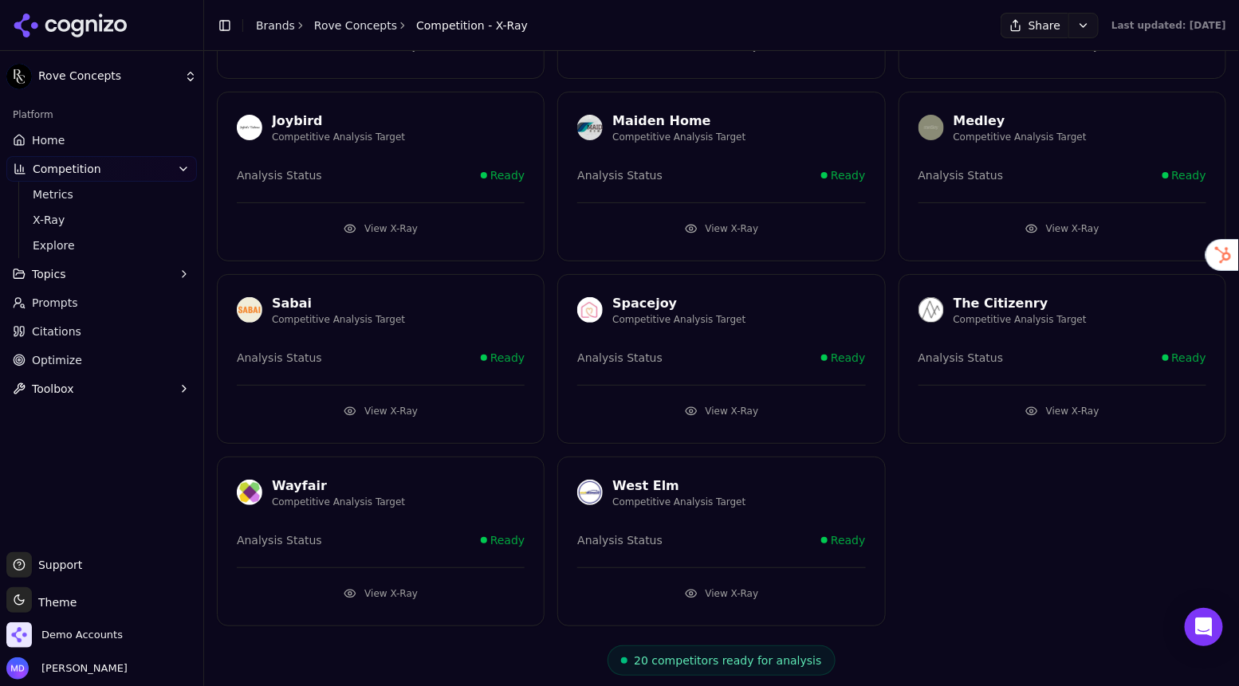
click at [708, 587] on button "View X-Ray" at bounding box center [721, 594] width 288 height 26
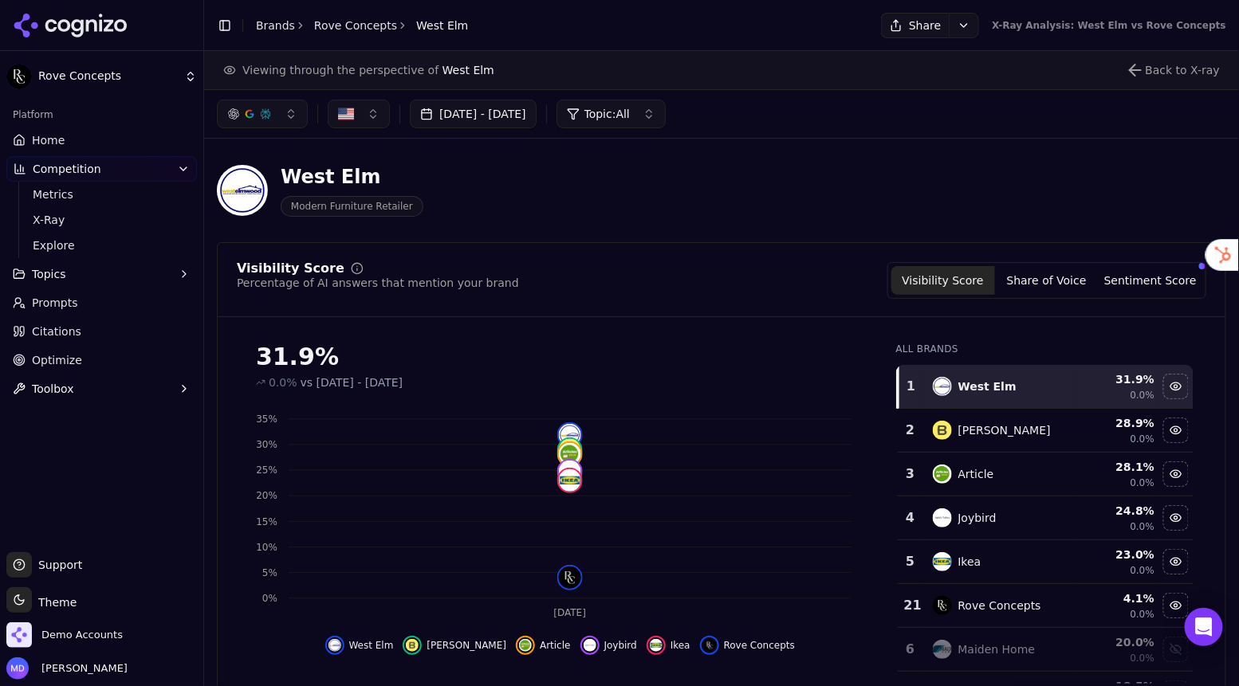
click at [22, 142] on icon at bounding box center [19, 140] width 13 height 13
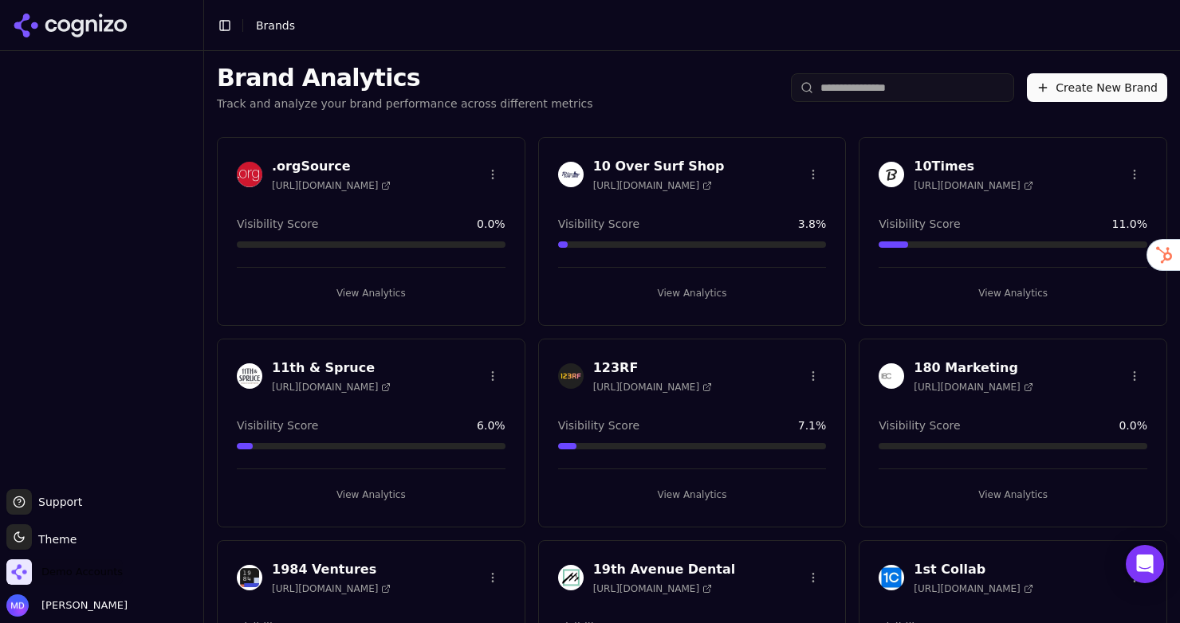
click at [100, 572] on span "Demo Accounts" at bounding box center [81, 572] width 81 height 14
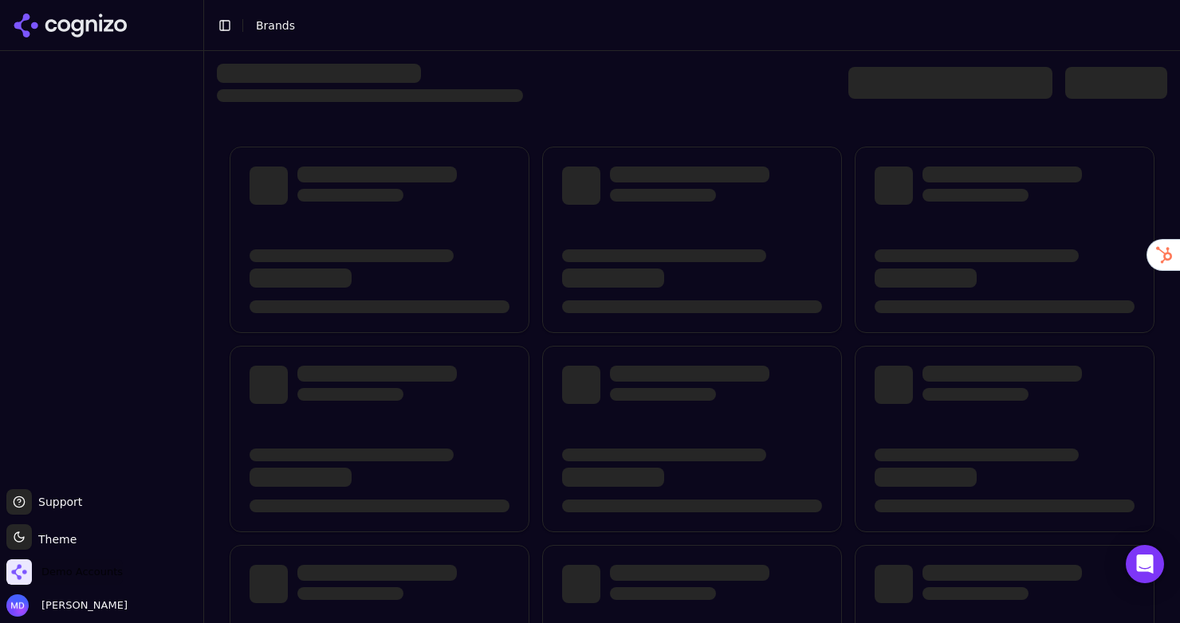
click at [92, 570] on span "Demo Accounts" at bounding box center [81, 572] width 81 height 14
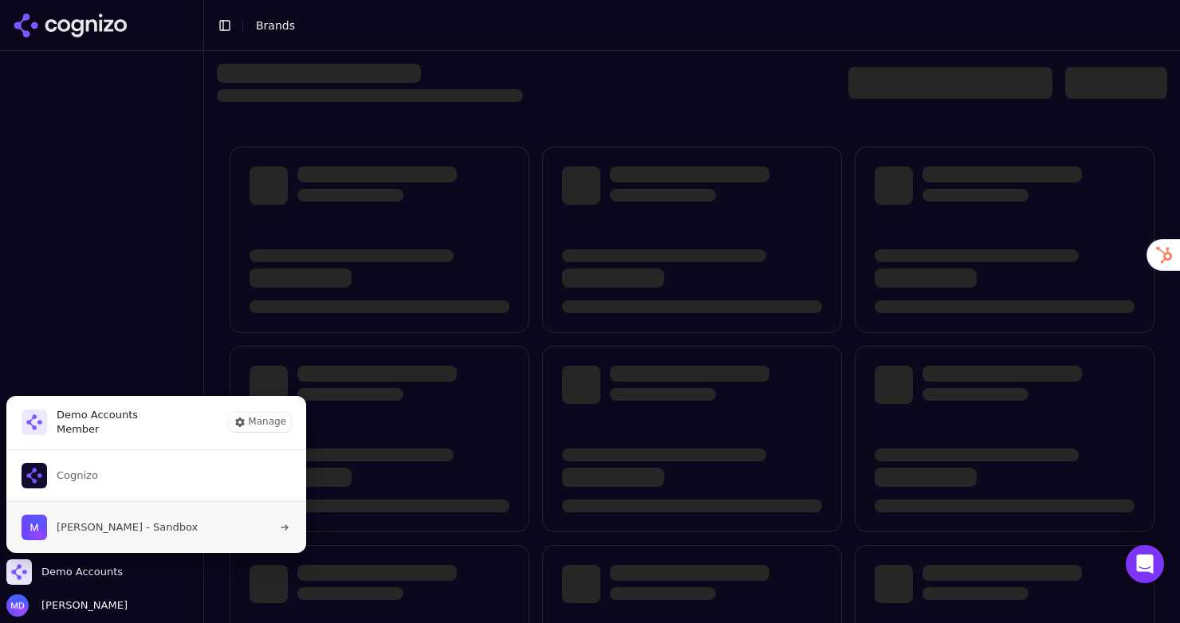
click at [101, 525] on span "Melissa Dowd - Sandbox" at bounding box center [127, 528] width 141 height 14
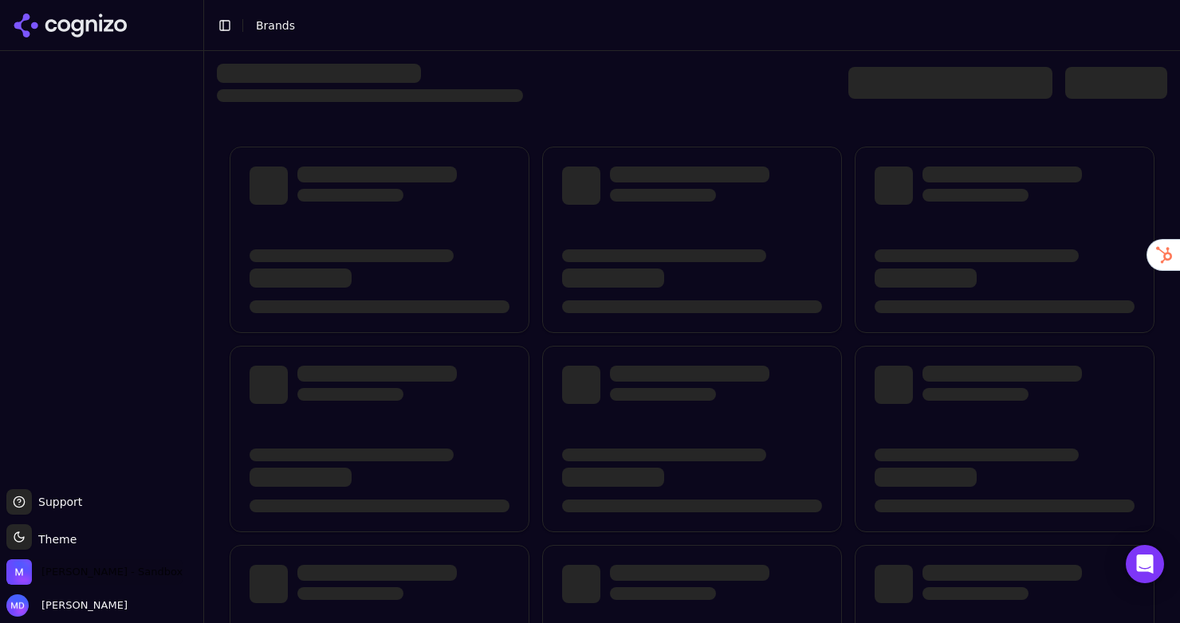
click at [82, 568] on span "[PERSON_NAME] - Sandbox" at bounding box center [111, 572] width 141 height 14
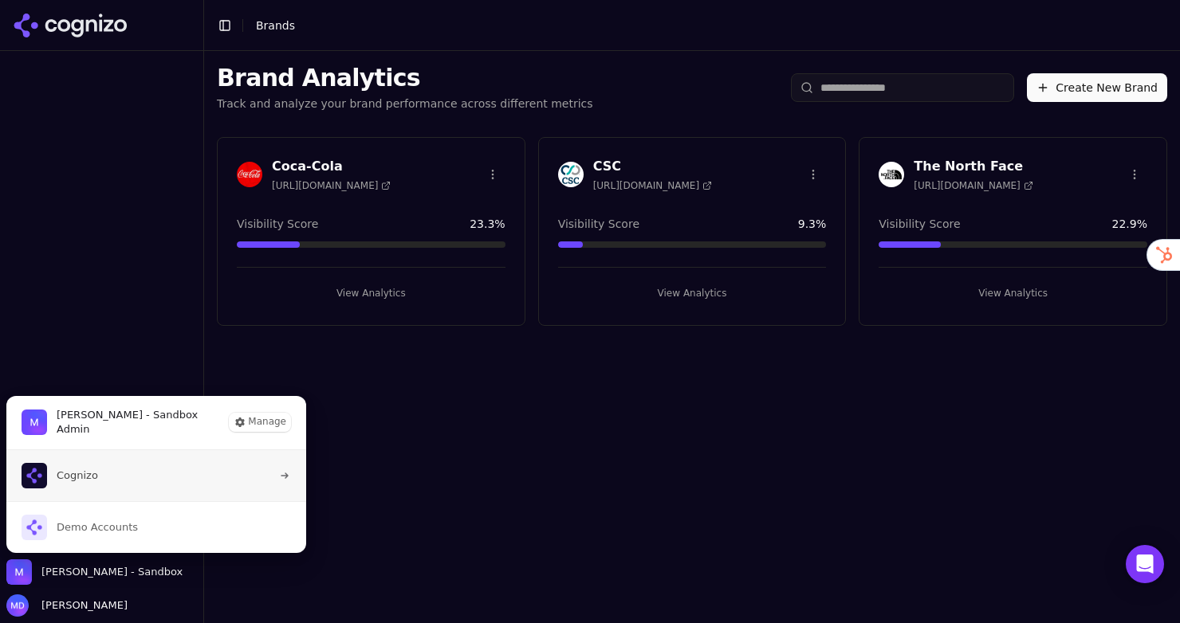
click at [79, 477] on span "Cognizo" at bounding box center [77, 476] width 41 height 14
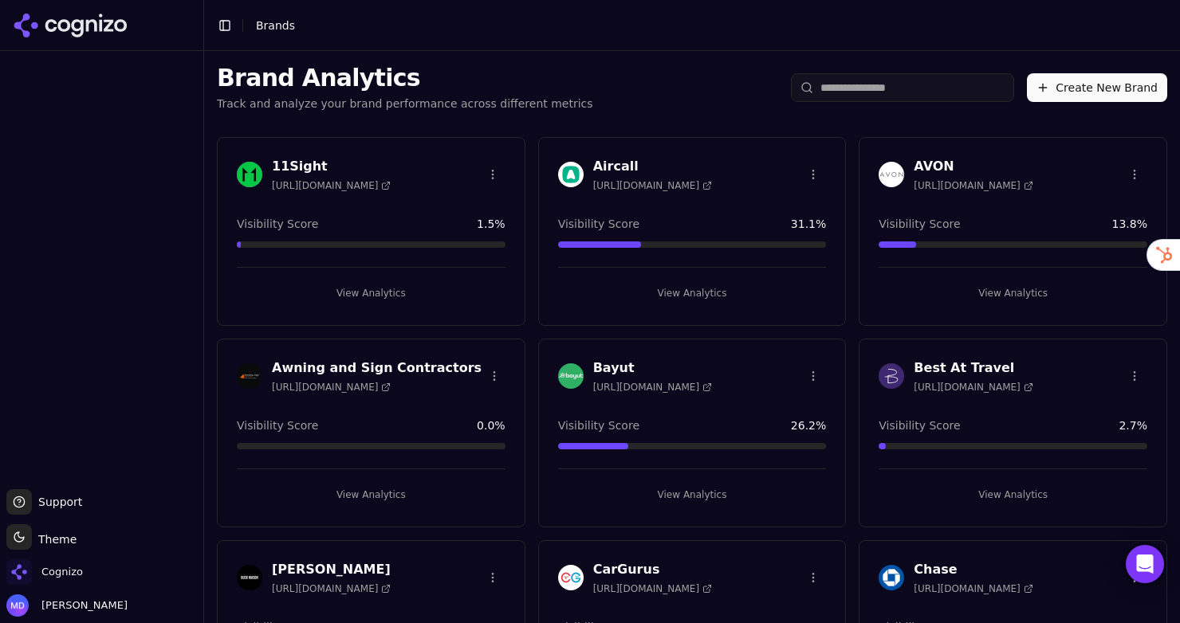
click at [90, 567] on div "Cognizo" at bounding box center [101, 576] width 191 height 32
click at [72, 569] on span "Cognizo" at bounding box center [61, 572] width 41 height 14
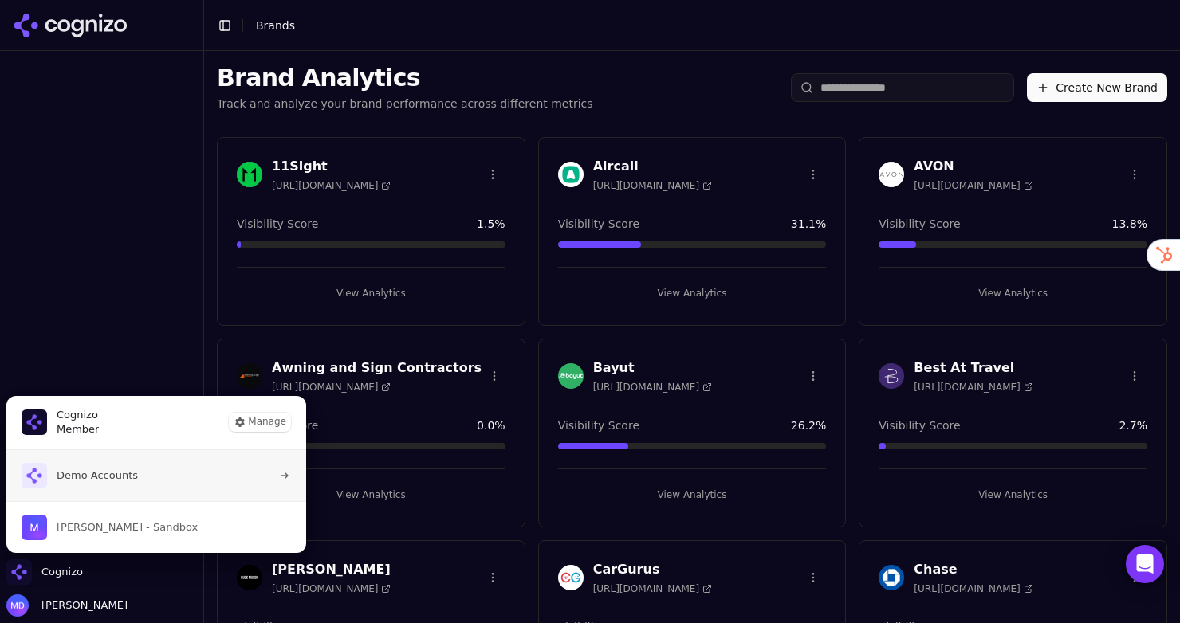
click at [76, 485] on span "Demo Accounts" at bounding box center [80, 476] width 116 height 26
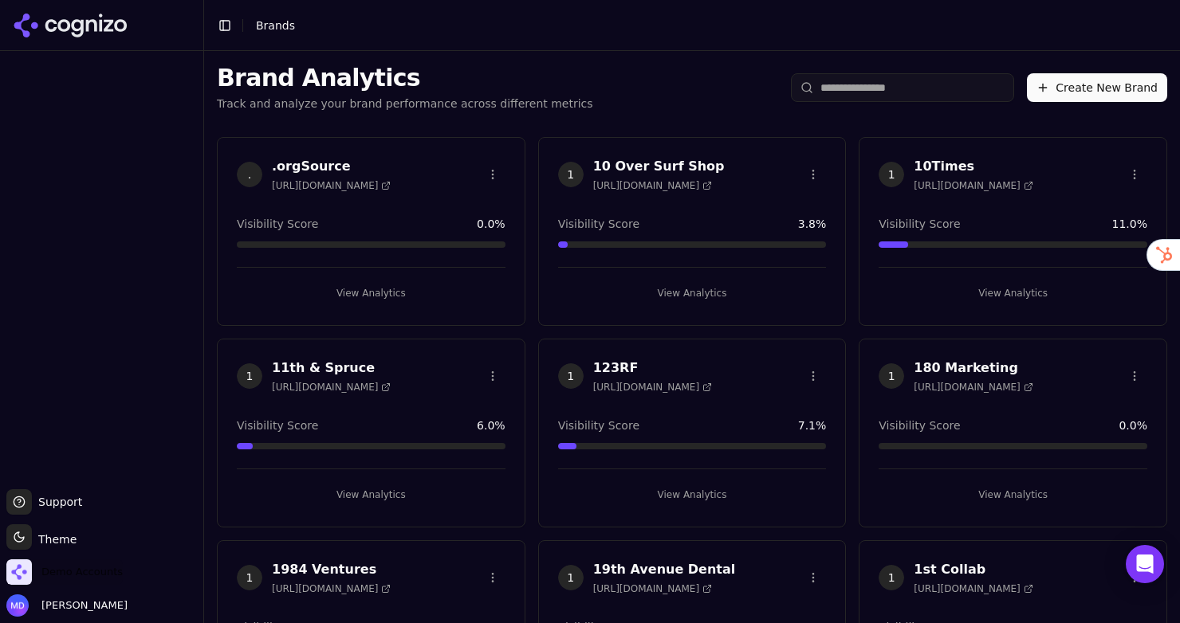
click at [89, 573] on span "Demo Accounts" at bounding box center [81, 572] width 81 height 14
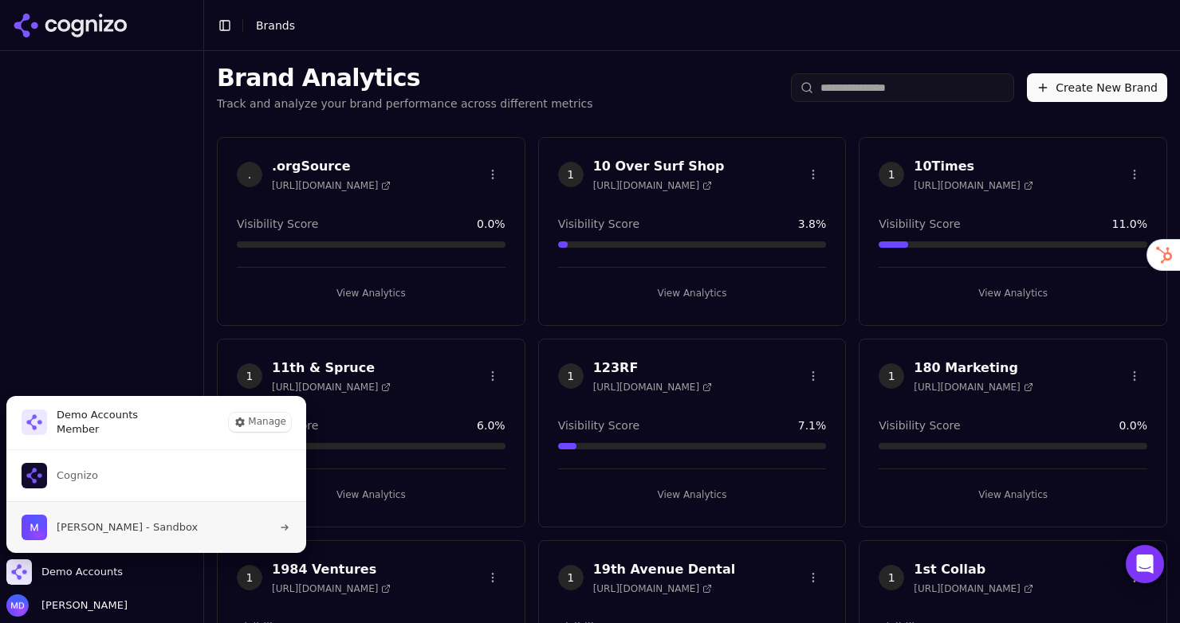
click at [88, 538] on span "Melissa Dowd - Sandbox" at bounding box center [110, 528] width 176 height 26
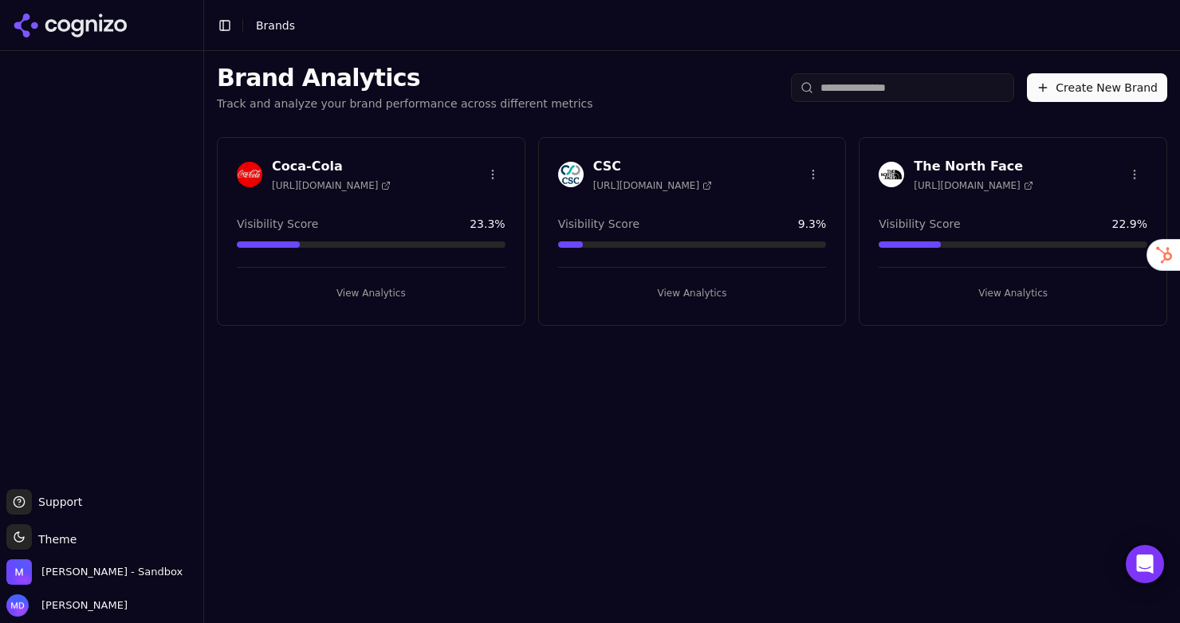
click at [677, 289] on button "View Analytics" at bounding box center [692, 294] width 269 height 26
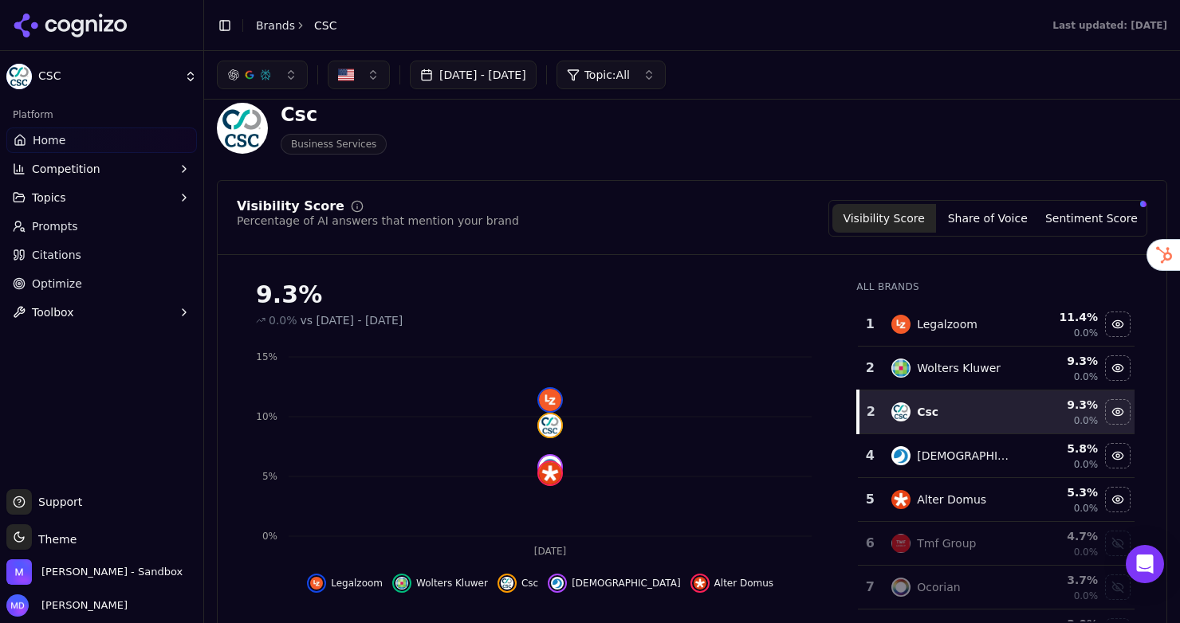
scroll to position [36, 0]
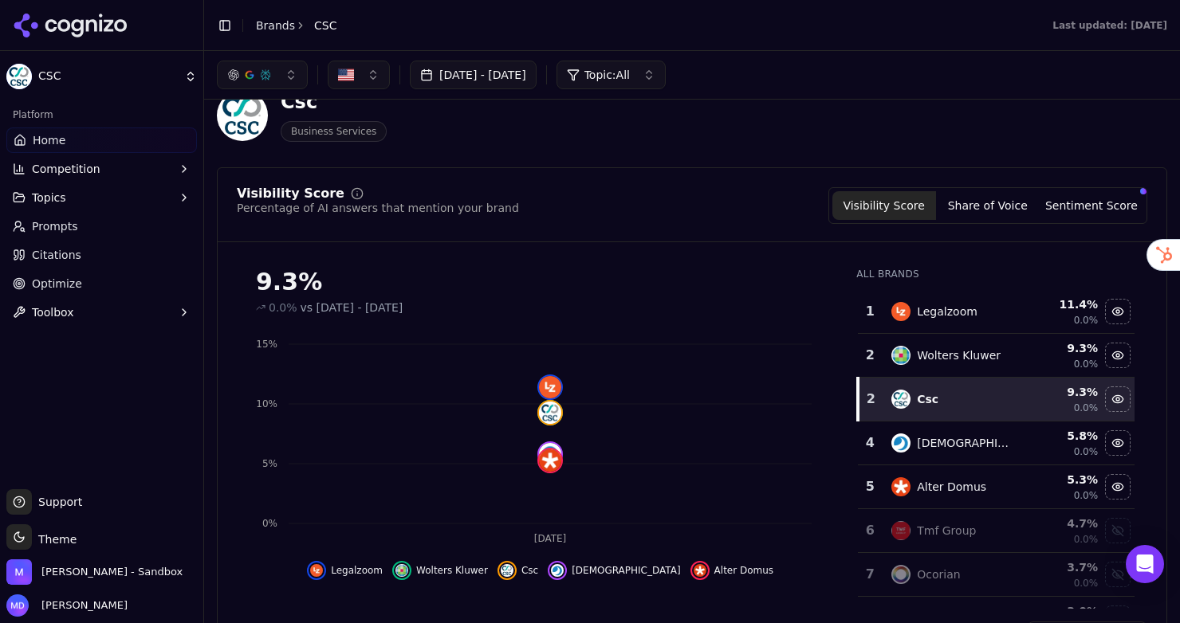
click at [100, 255] on link "Citations" at bounding box center [101, 255] width 191 height 26
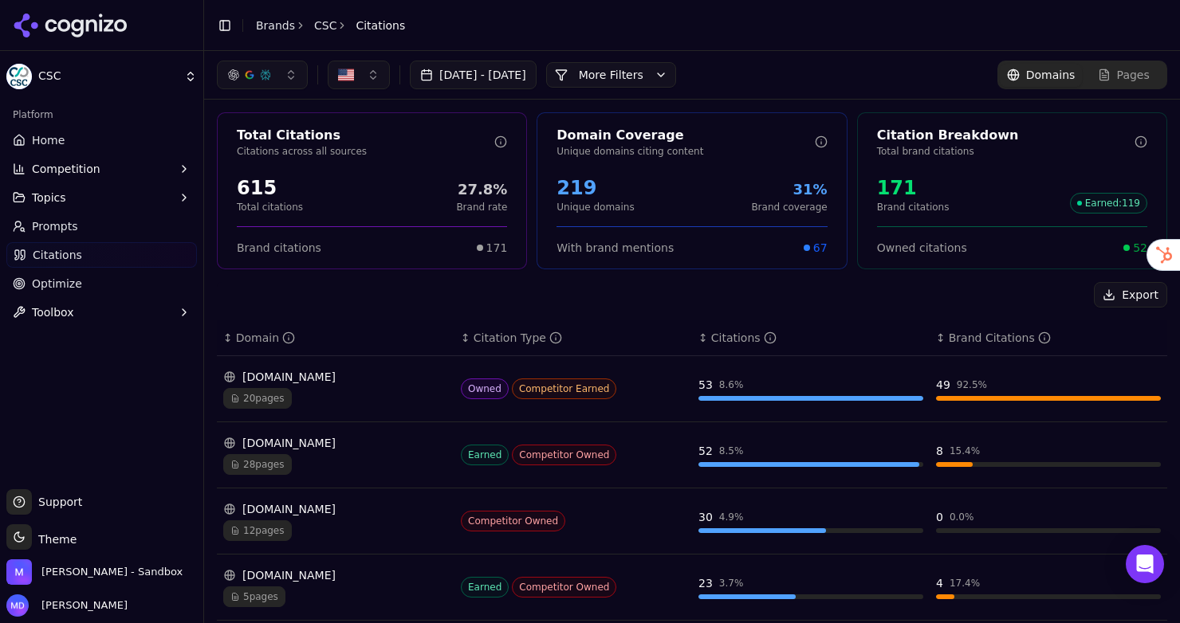
click at [83, 230] on link "Prompts" at bounding box center [101, 227] width 191 height 26
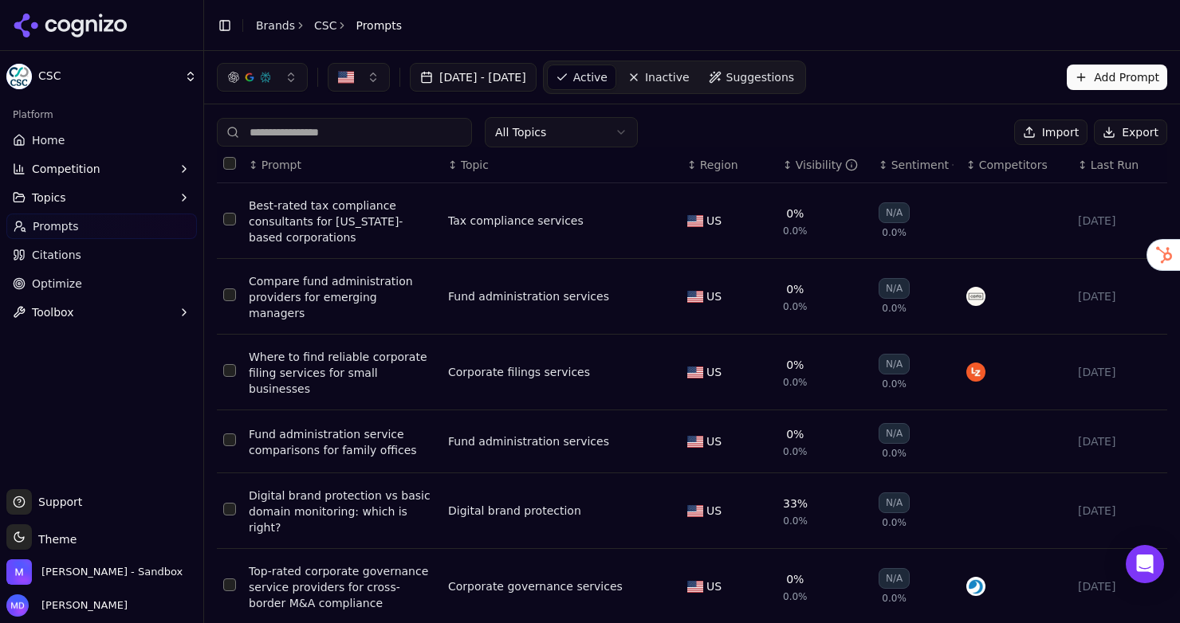
click at [57, 136] on span "Home" at bounding box center [48, 140] width 33 height 16
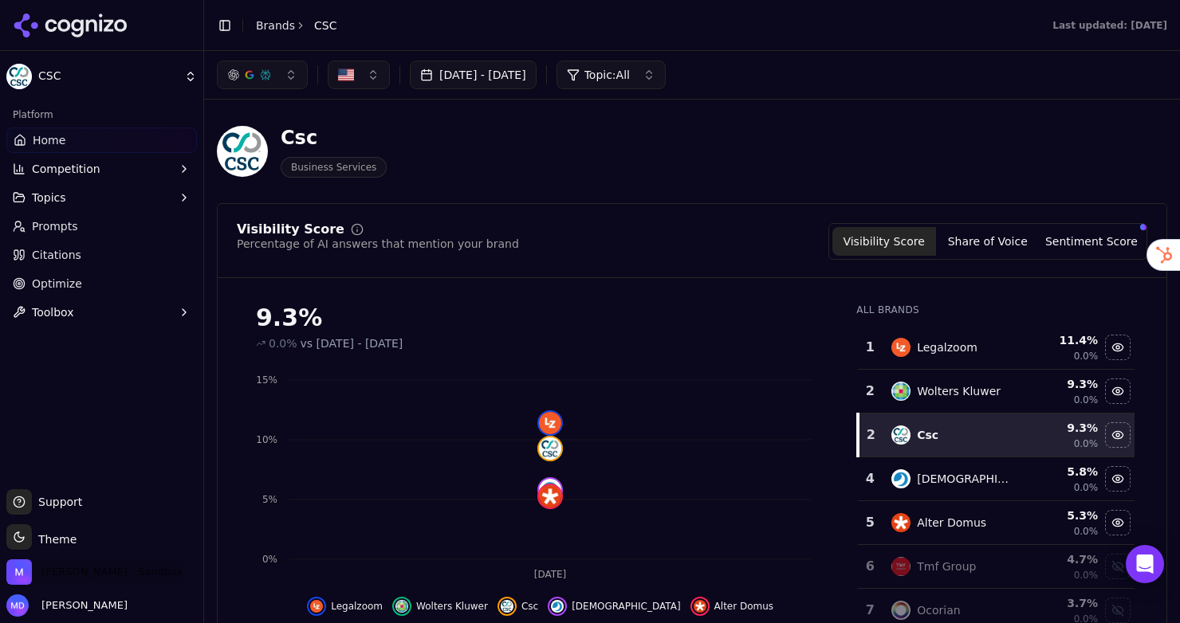
click at [89, 568] on span "[PERSON_NAME] - Sandbox" at bounding box center [111, 572] width 141 height 14
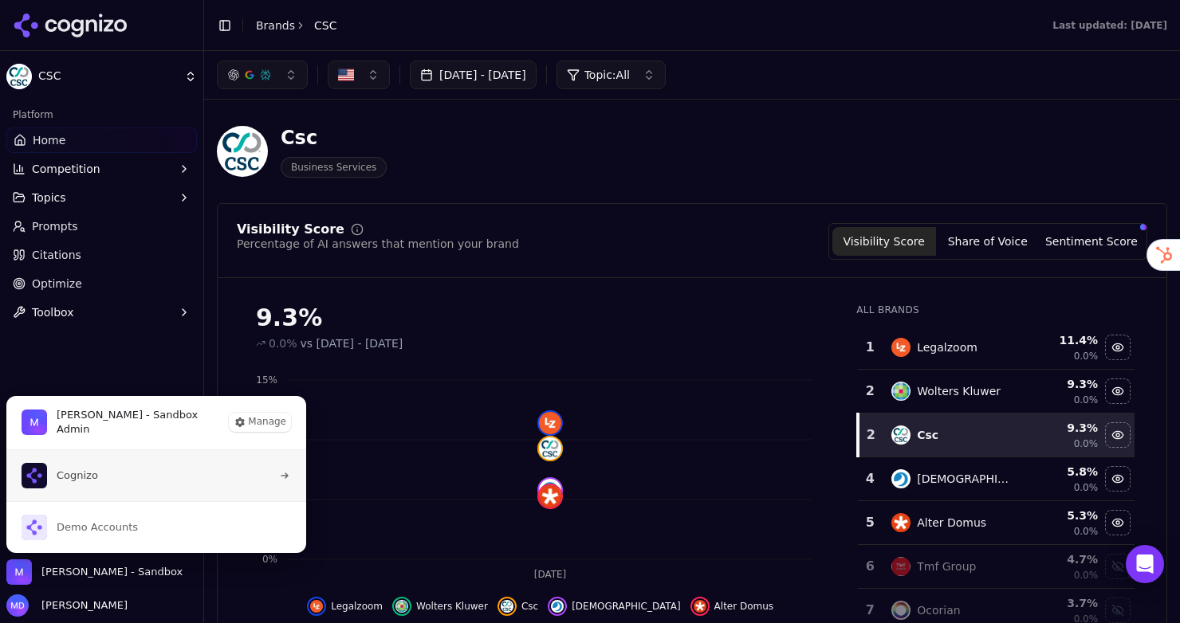
click at [97, 477] on button "Cognizo" at bounding box center [156, 475] width 301 height 51
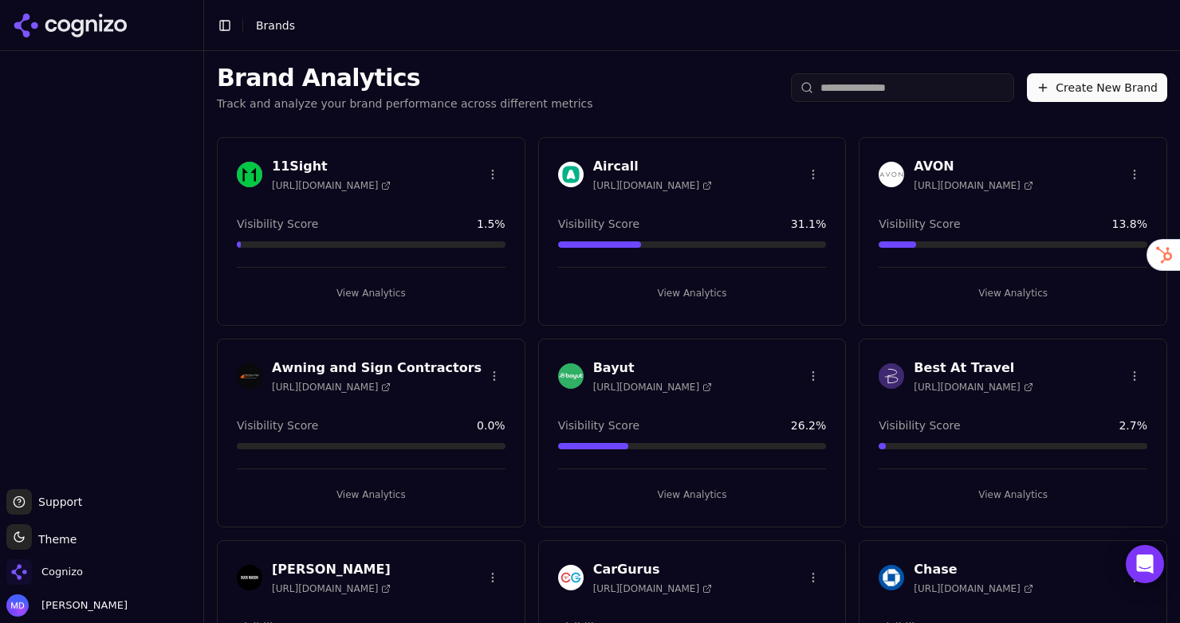
click at [902, 82] on input "search" at bounding box center [902, 87] width 223 height 29
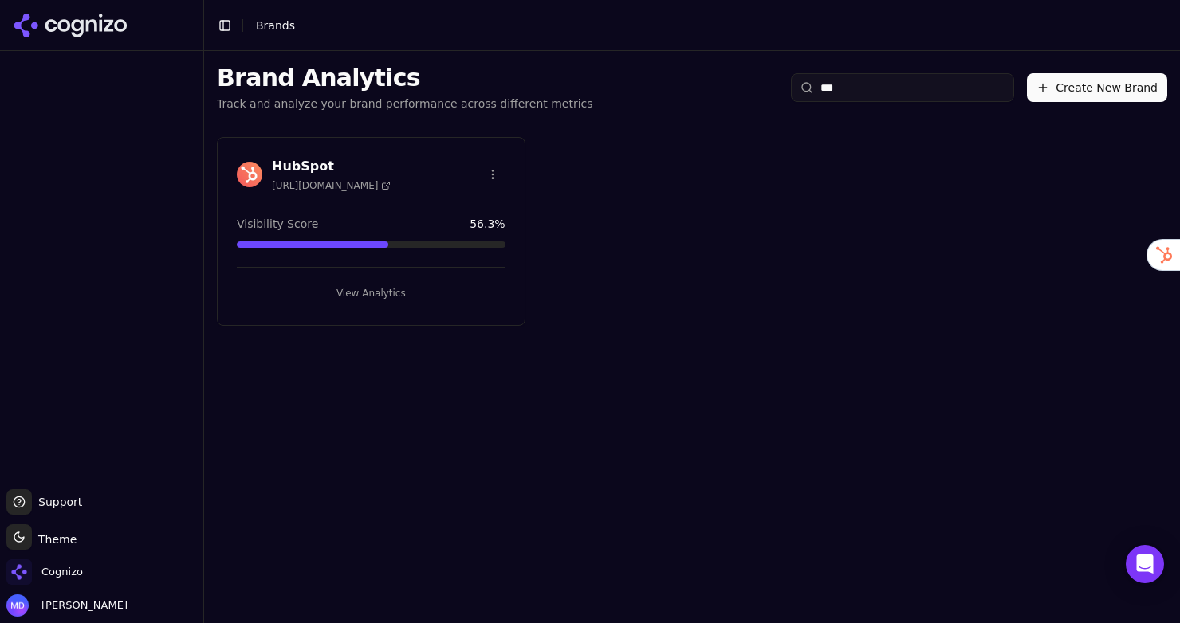
type input "***"
click at [352, 284] on button "View Analytics" at bounding box center [371, 294] width 269 height 26
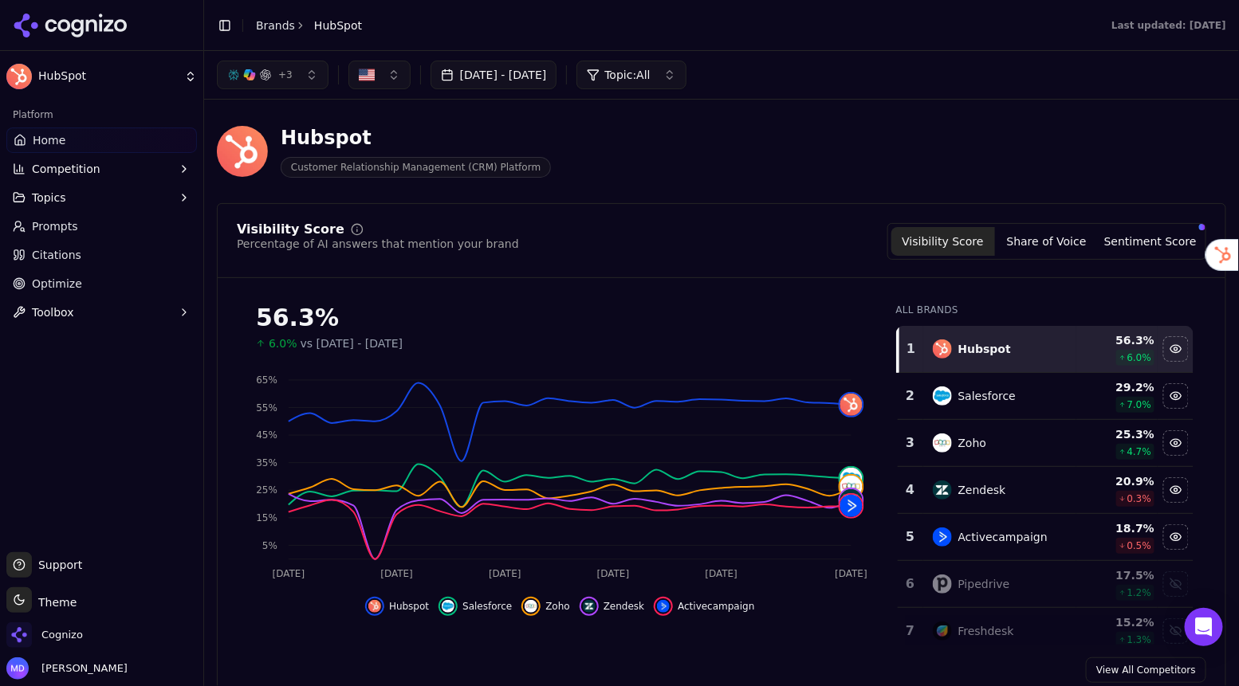
click at [55, 163] on span "Competition" at bounding box center [66, 169] width 69 height 16
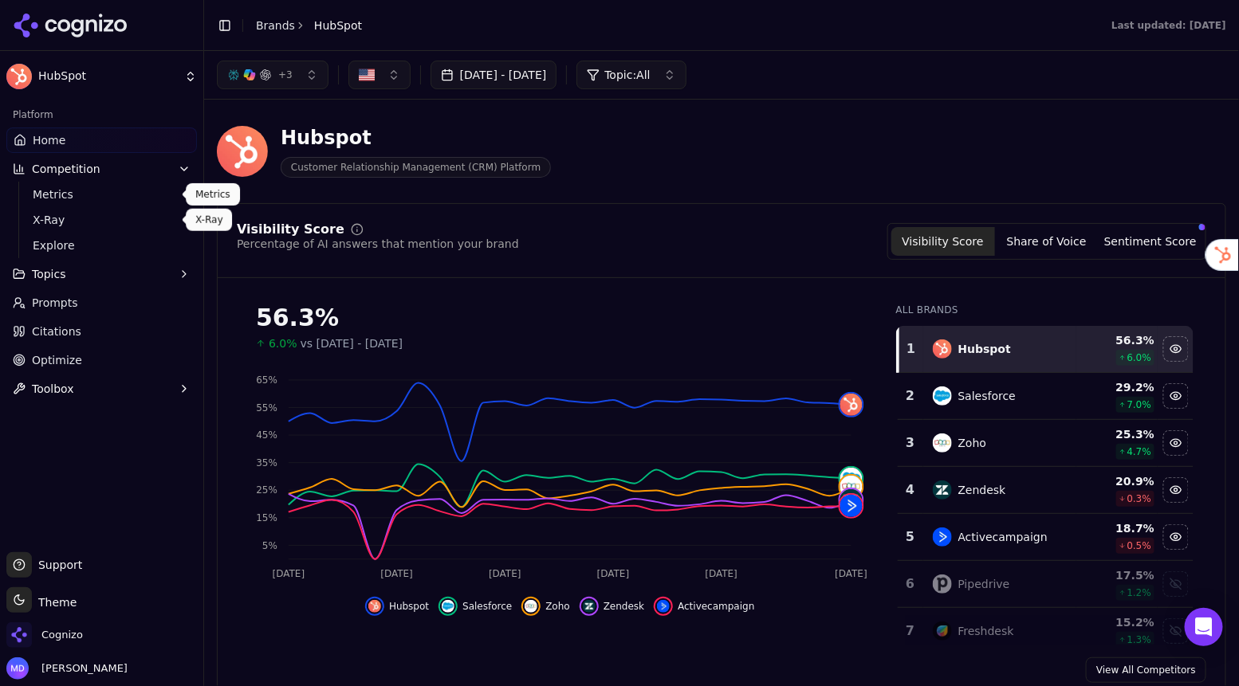
click at [65, 221] on span "X-Ray" at bounding box center [102, 220] width 139 height 16
